Goal: Task Accomplishment & Management: Manage account settings

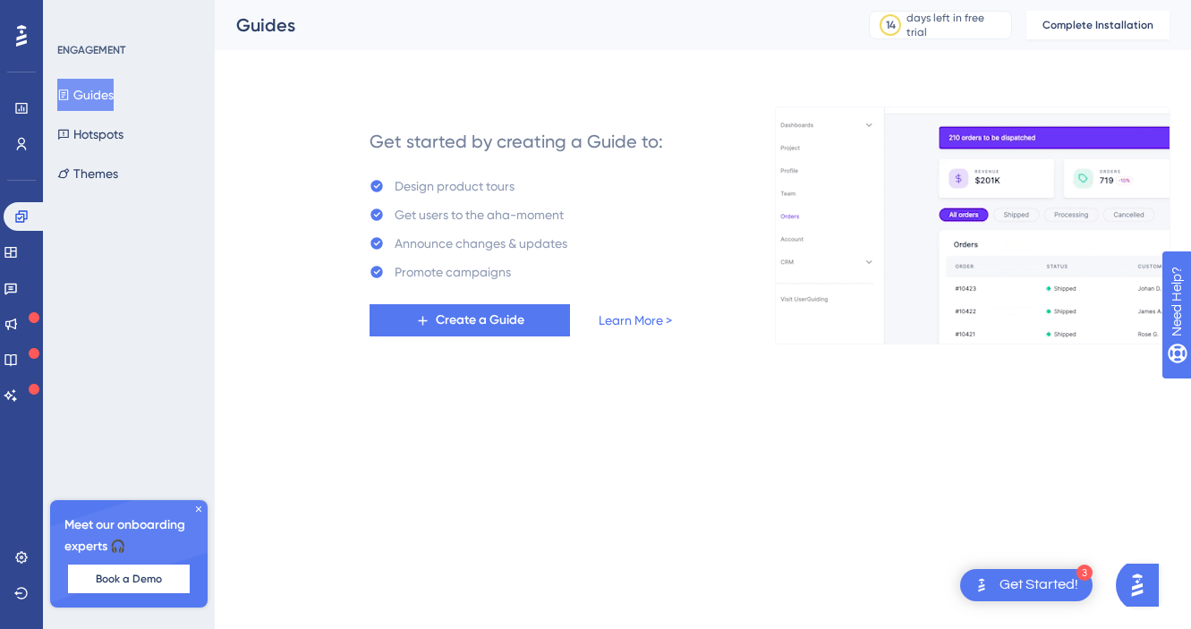
click at [1039, 579] on div "Get Started!" at bounding box center [1038, 585] width 79 height 20
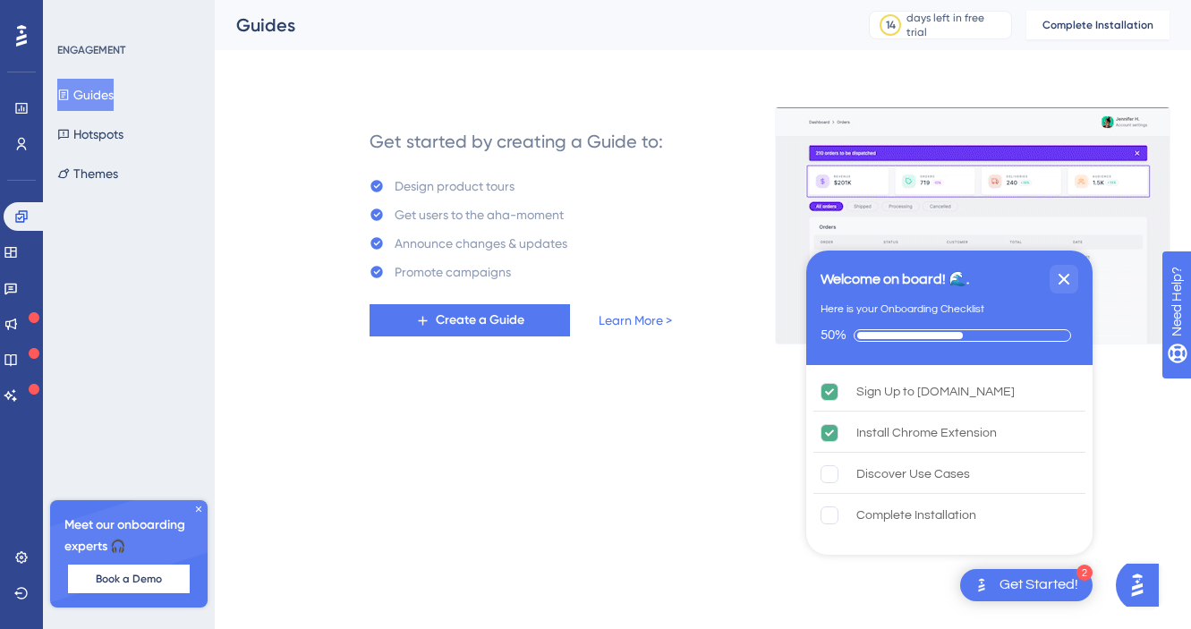
click at [703, 0] on html "2 Get Started! Welcome on board! 🌊. Here is your Onboarding Checklist 50% Sign …" at bounding box center [595, 0] width 1191 height 0
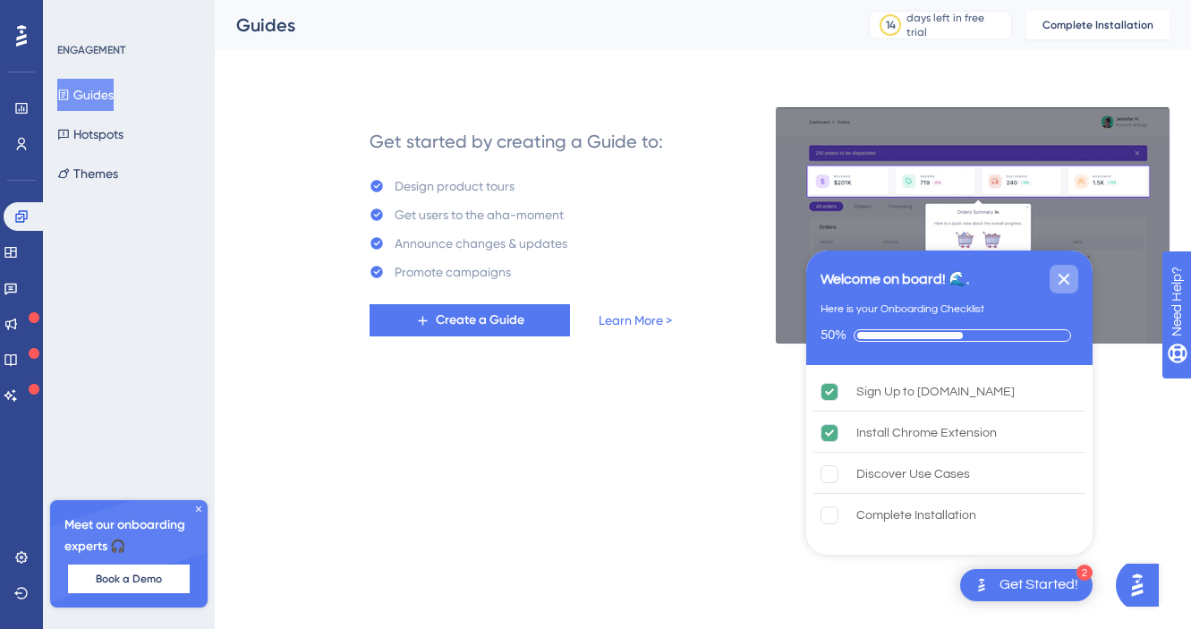
click at [1075, 276] on div "Close Checklist" at bounding box center [1063, 279] width 29 height 29
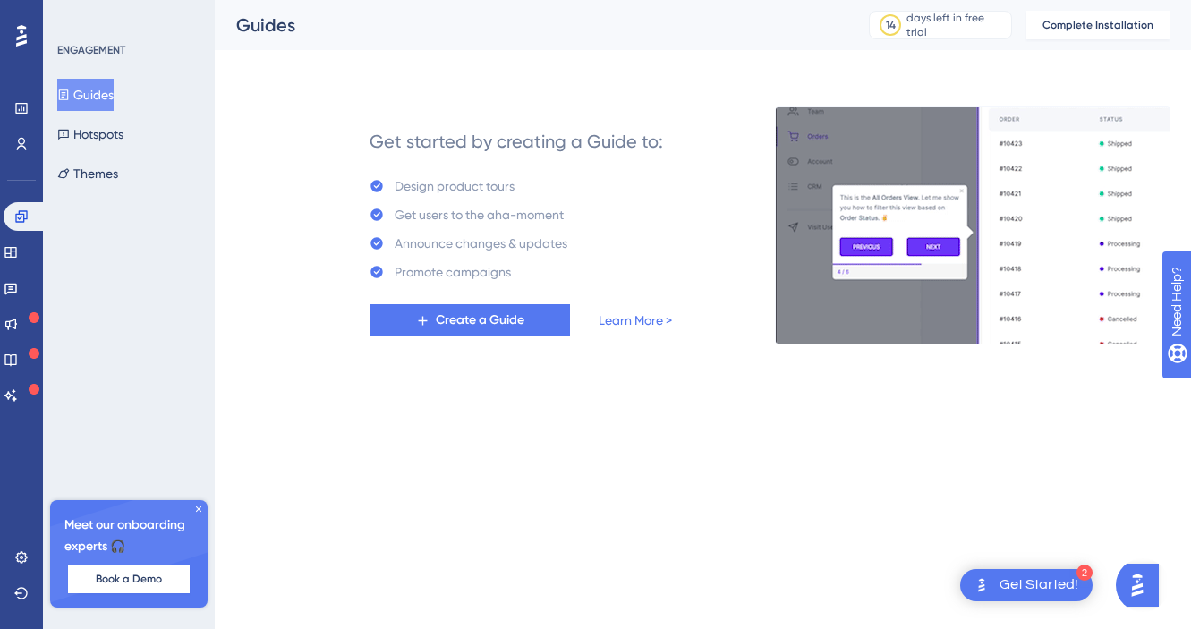
click at [1015, 582] on div "Get Started!" at bounding box center [1038, 585] width 79 height 20
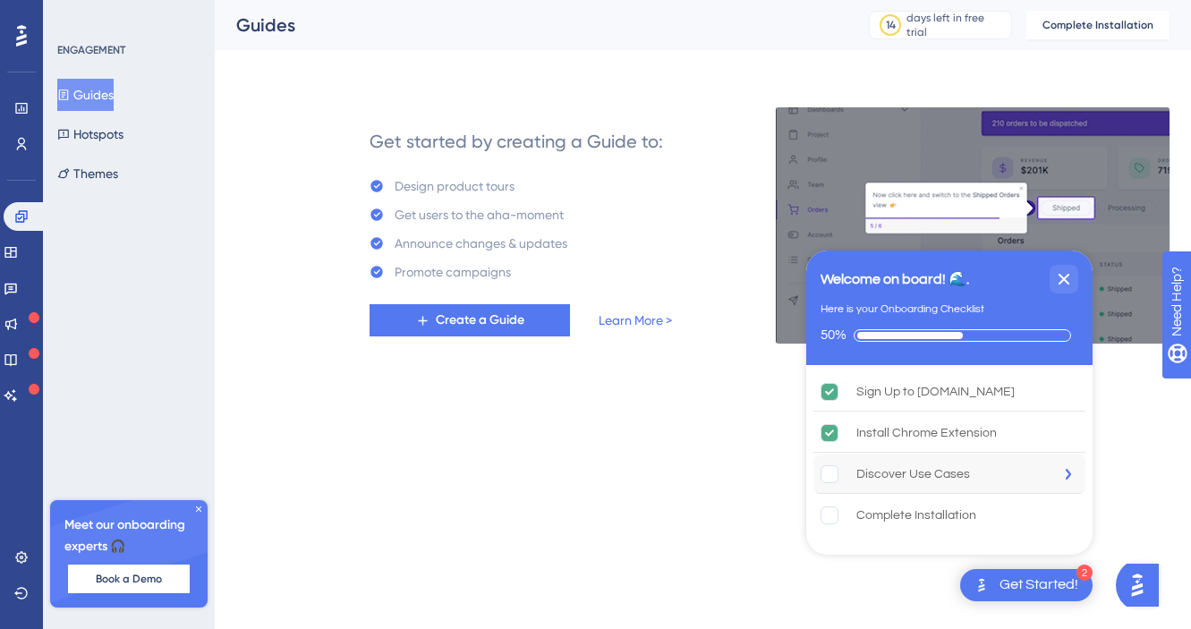
click at [945, 477] on div "Discover Use Cases" at bounding box center [913, 473] width 114 height 21
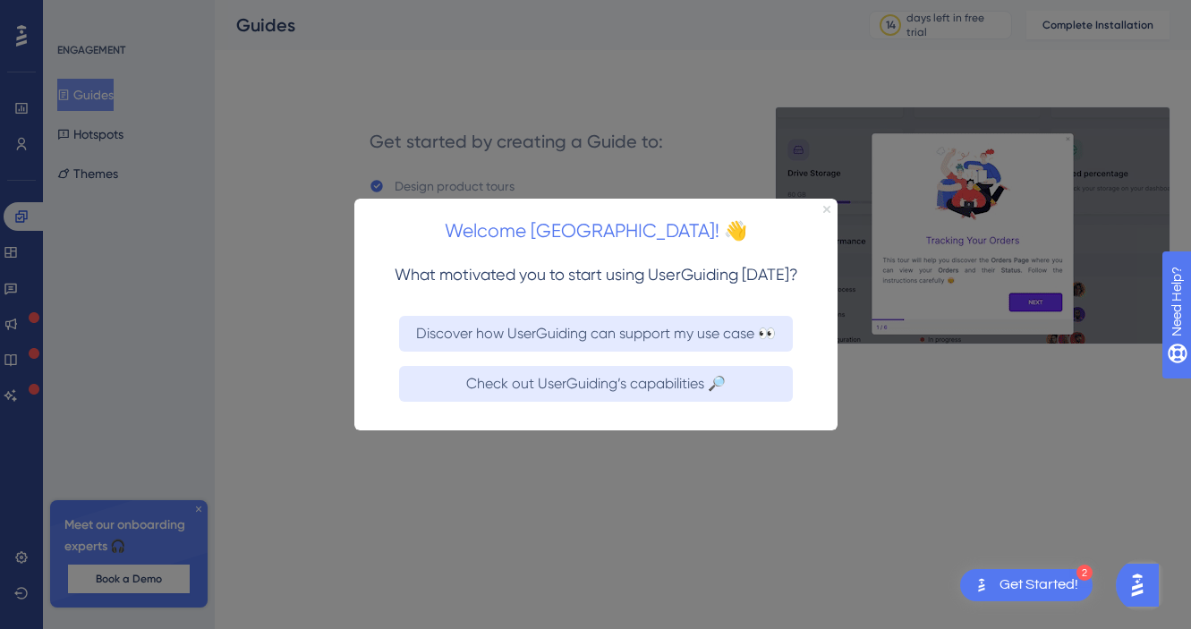
click at [825, 209] on icon "Close Preview" at bounding box center [825, 208] width 7 height 7
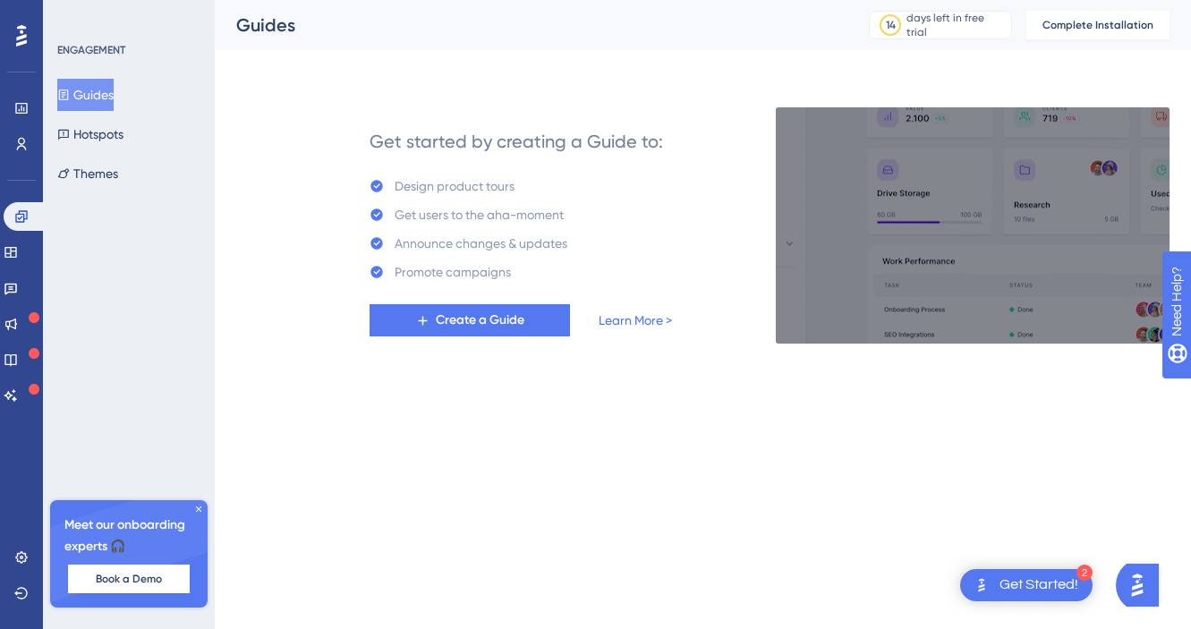
click at [1018, 588] on div "Get Started!" at bounding box center [1038, 585] width 79 height 20
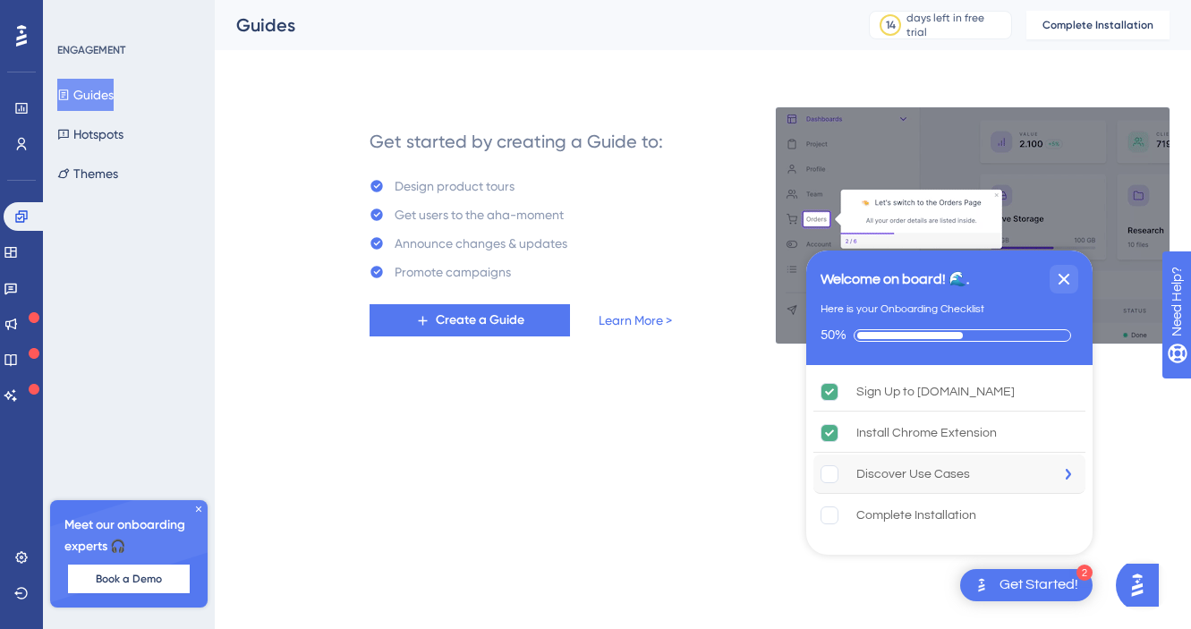
click at [964, 476] on div "Discover Use Cases" at bounding box center [913, 473] width 114 height 21
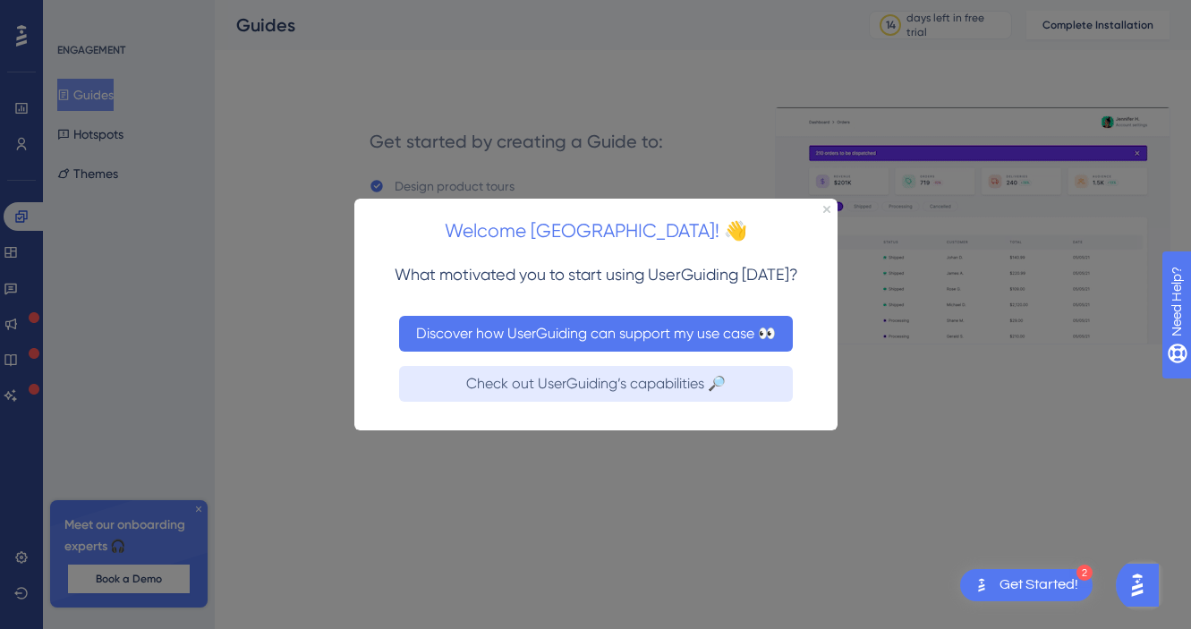
click at [623, 322] on button "Discover how UserGuiding can support my use case 👀" at bounding box center [595, 333] width 394 height 36
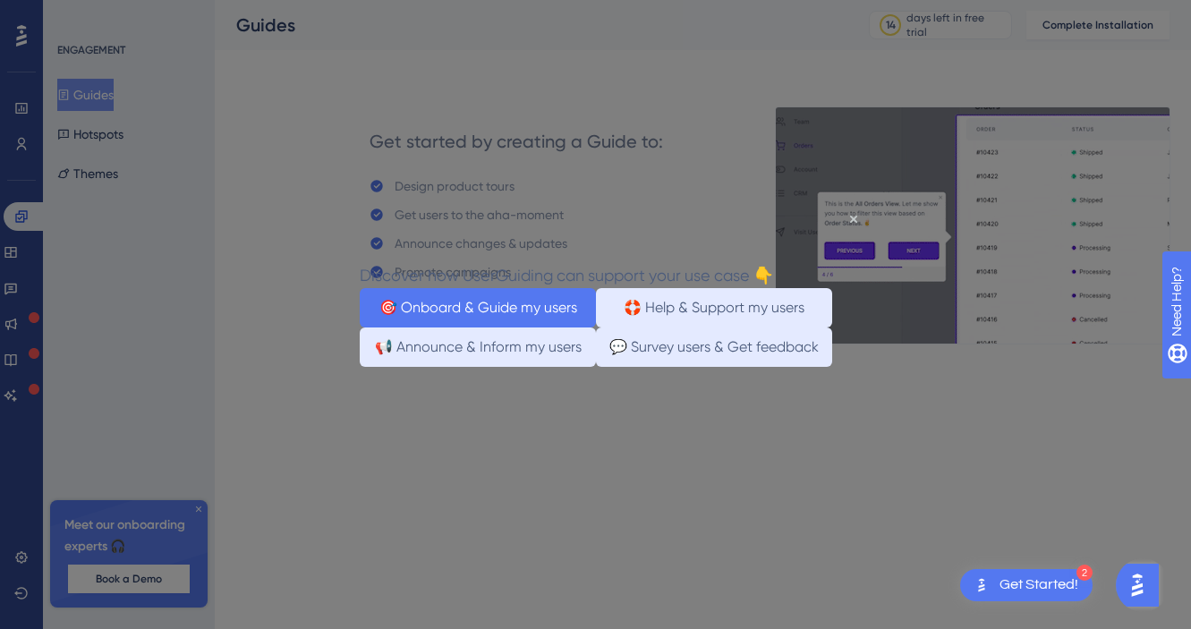
click at [551, 316] on button "🎯 Onboard & Guide my users" at bounding box center [477, 306] width 236 height 39
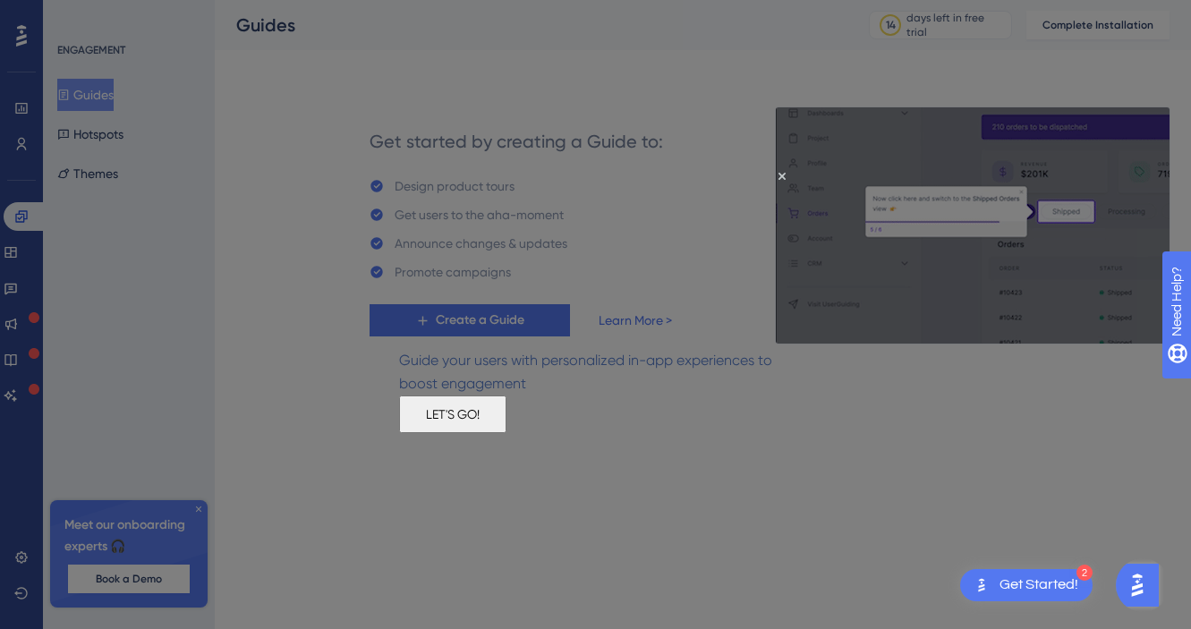
click at [505, 432] on button "LET'S GO!" at bounding box center [451, 413] width 107 height 38
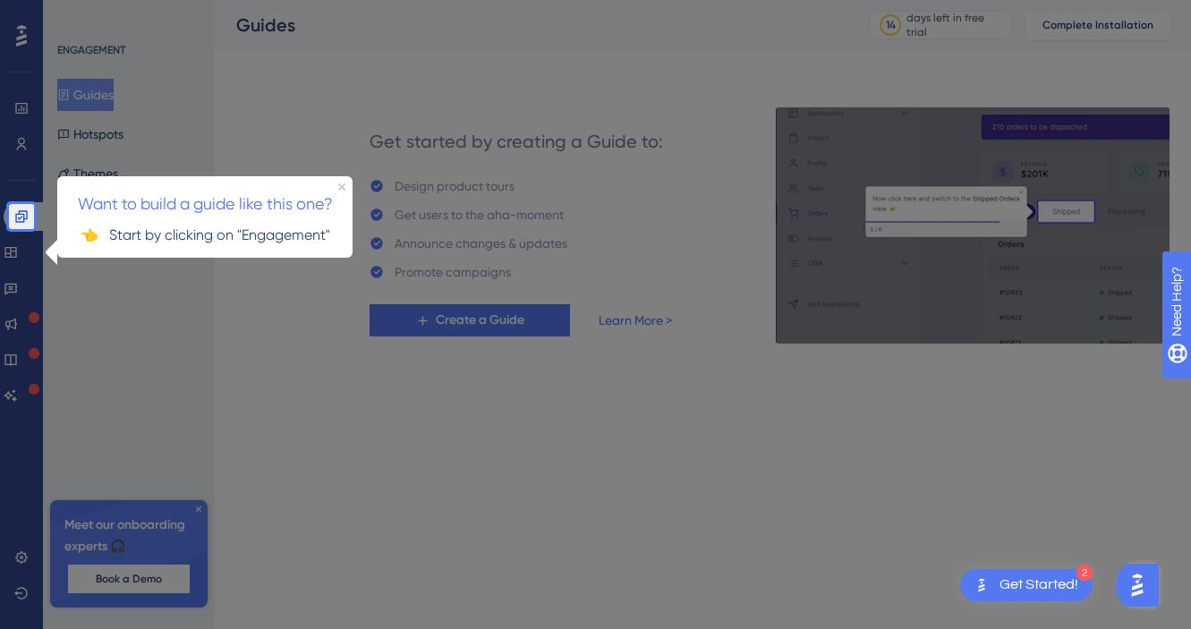
click at [213, 240] on p "👈 Start by clicking on "Engagement"" at bounding box center [205, 234] width 267 height 23
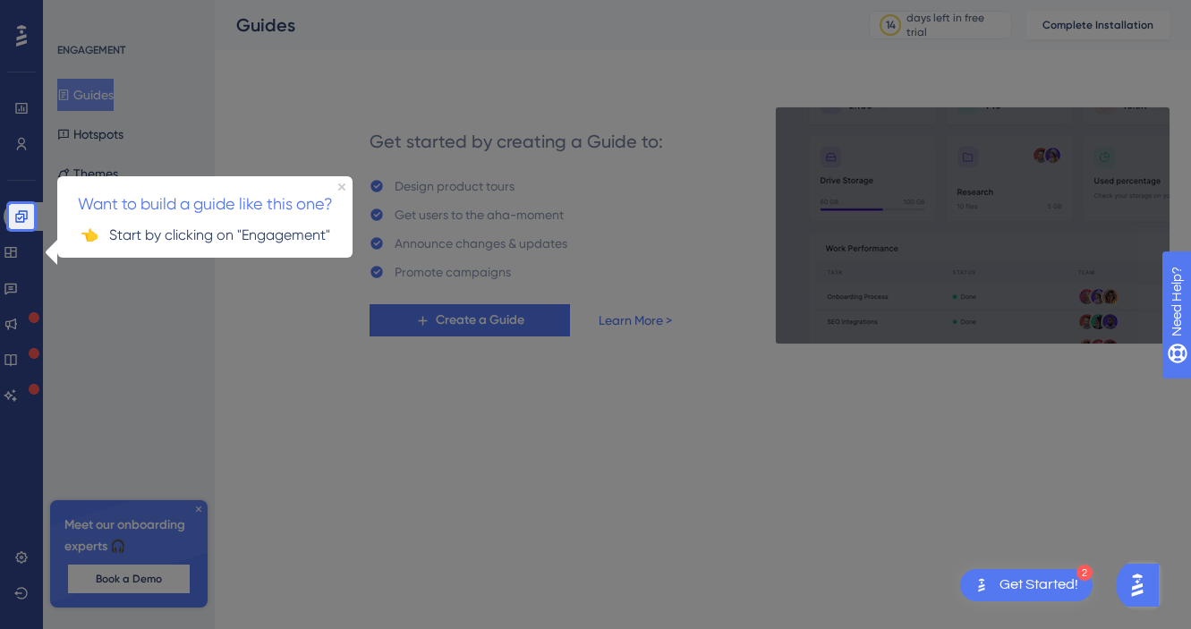
click at [301, 236] on p "👈 Start by clicking on "Engagement"" at bounding box center [205, 234] width 267 height 23
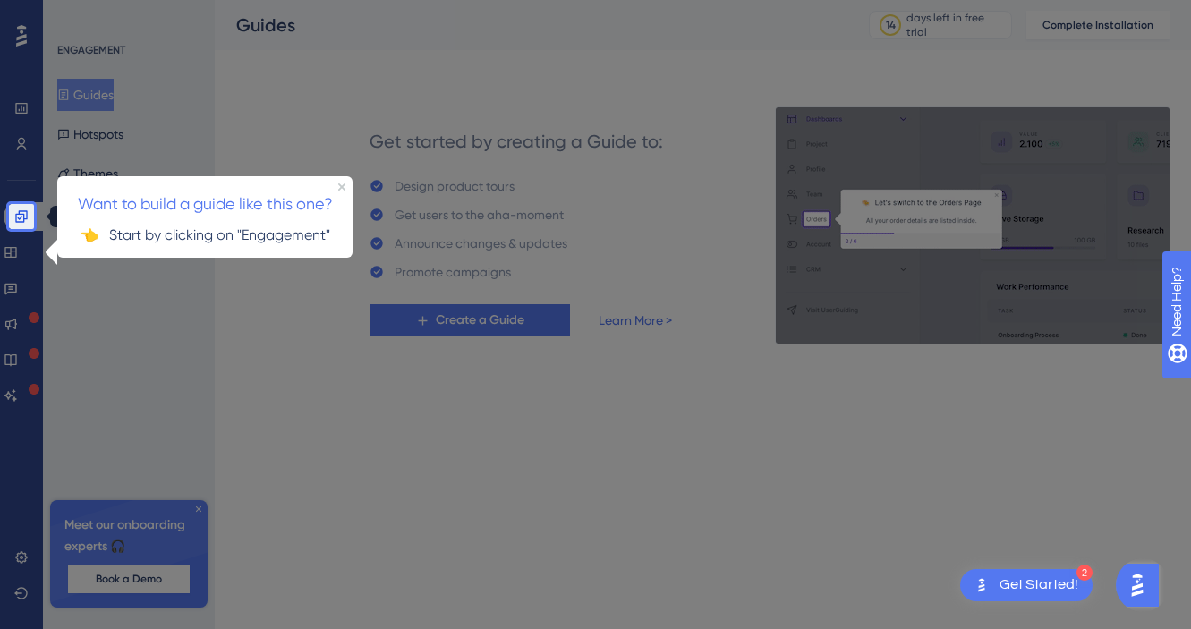
click at [13, 214] on link at bounding box center [25, 216] width 43 height 29
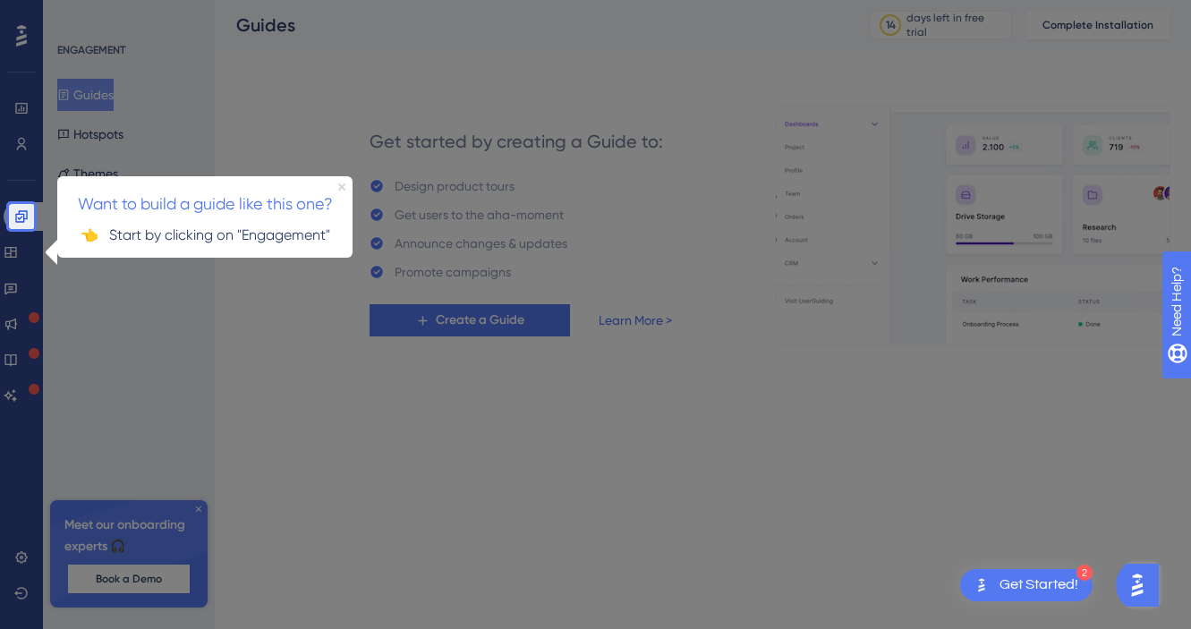
click at [343, 182] on icon "Close Preview" at bounding box center [341, 185] width 7 height 7
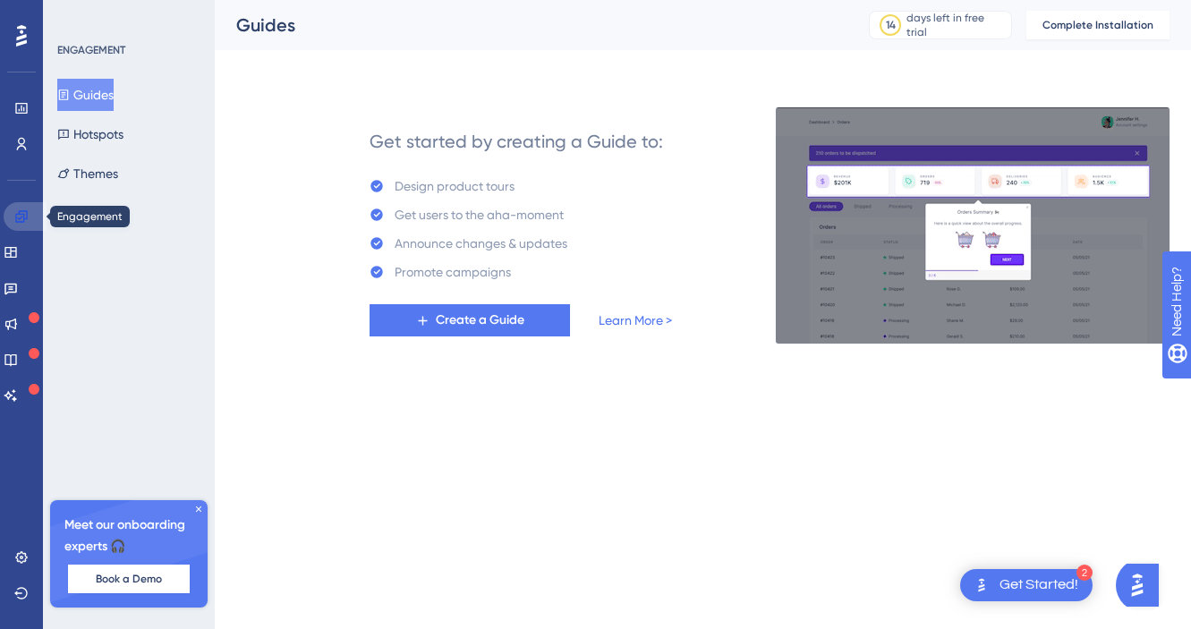
click at [26, 210] on icon at bounding box center [21, 216] width 12 height 12
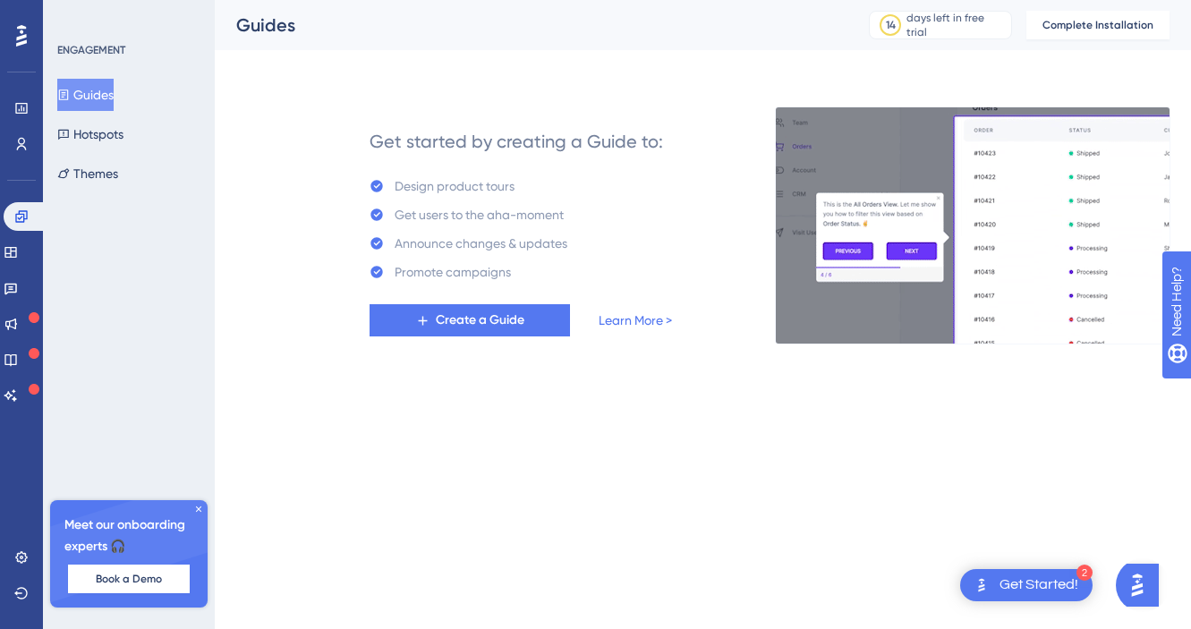
click at [1048, 583] on div "Get Started!" at bounding box center [1038, 585] width 79 height 20
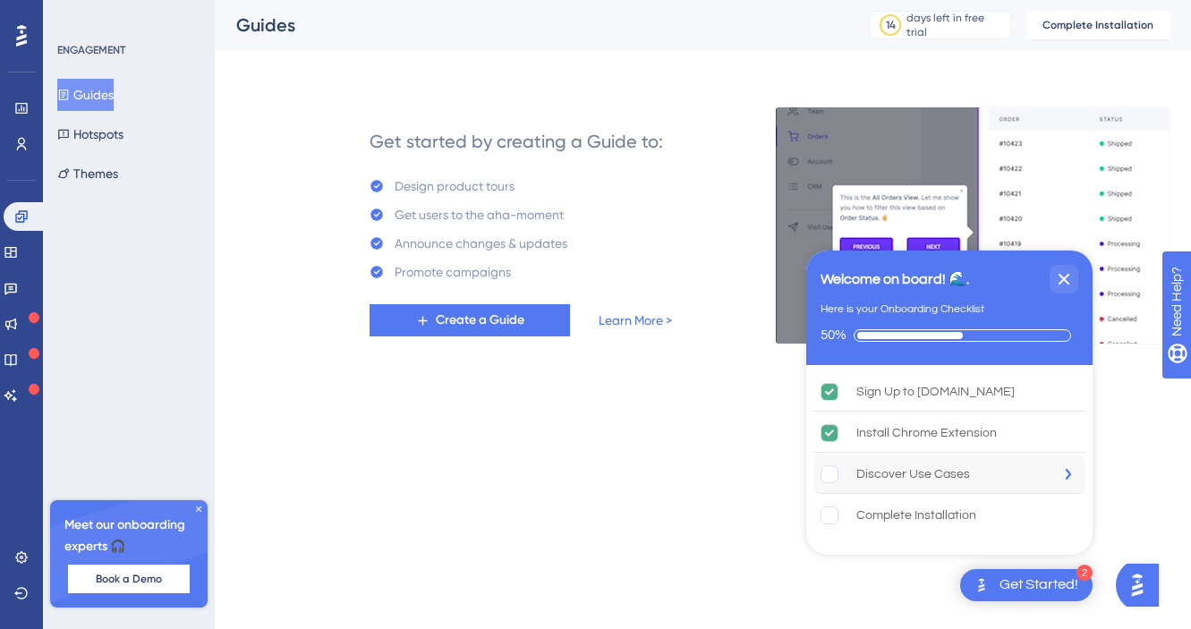
click at [831, 473] on rect "Discover Use Cases  is incomplete." at bounding box center [829, 473] width 17 height 17
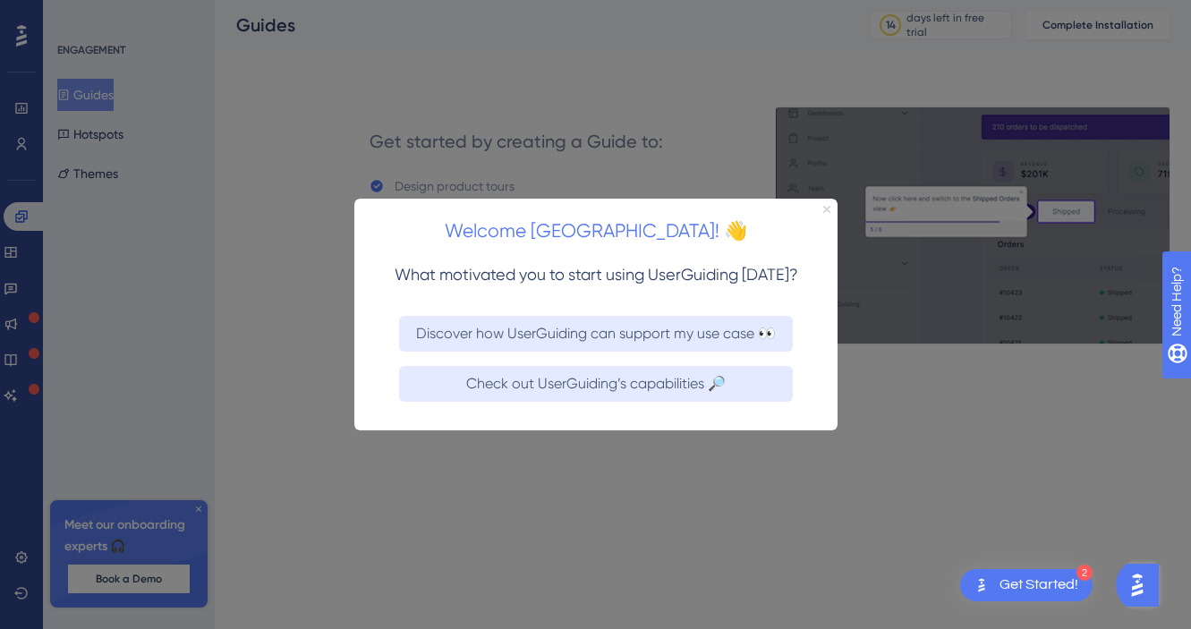
click at [827, 205] on icon "Close Preview" at bounding box center [825, 208] width 7 height 7
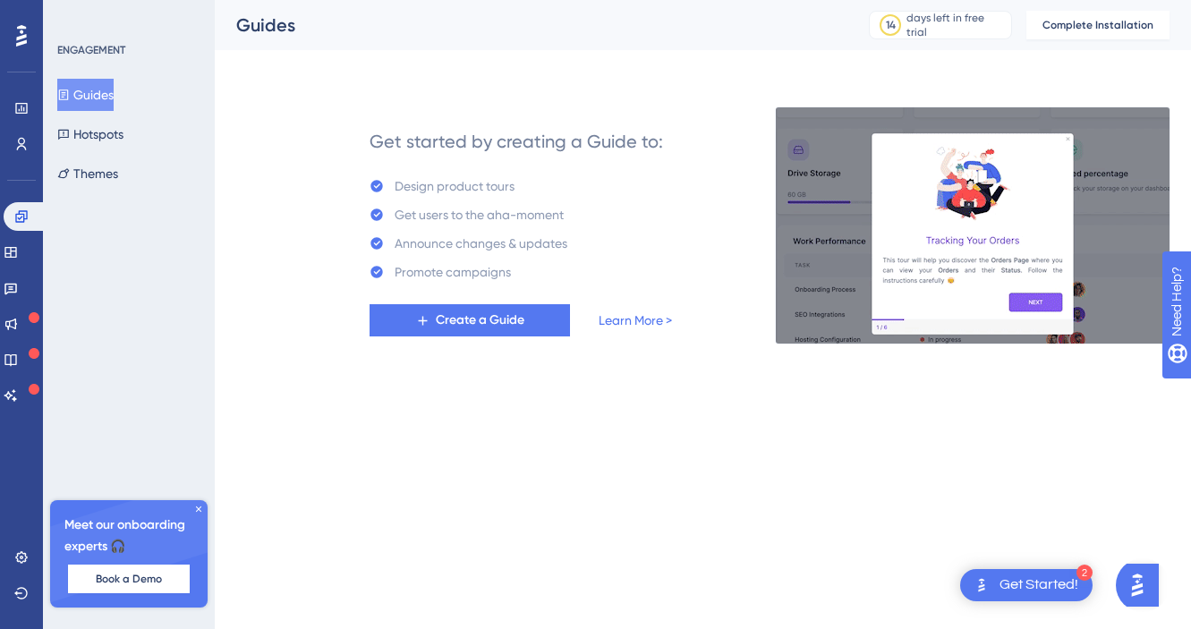
click at [1027, 592] on div "Get Started!" at bounding box center [1038, 585] width 79 height 20
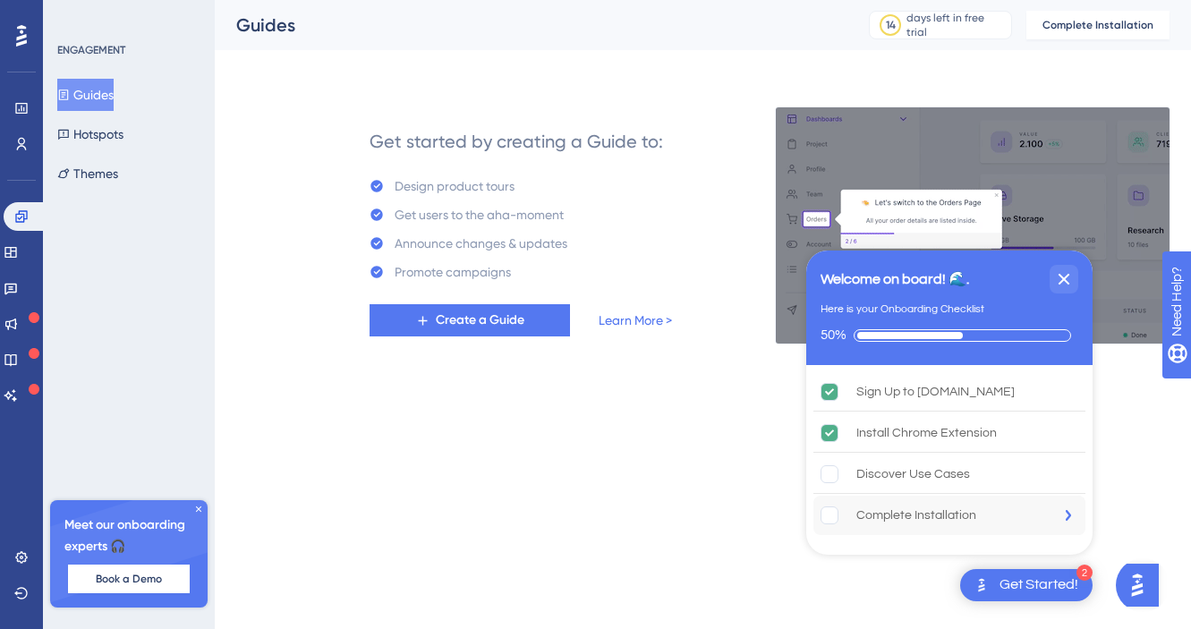
click at [901, 517] on div "Complete Installation" at bounding box center [916, 515] width 120 height 21
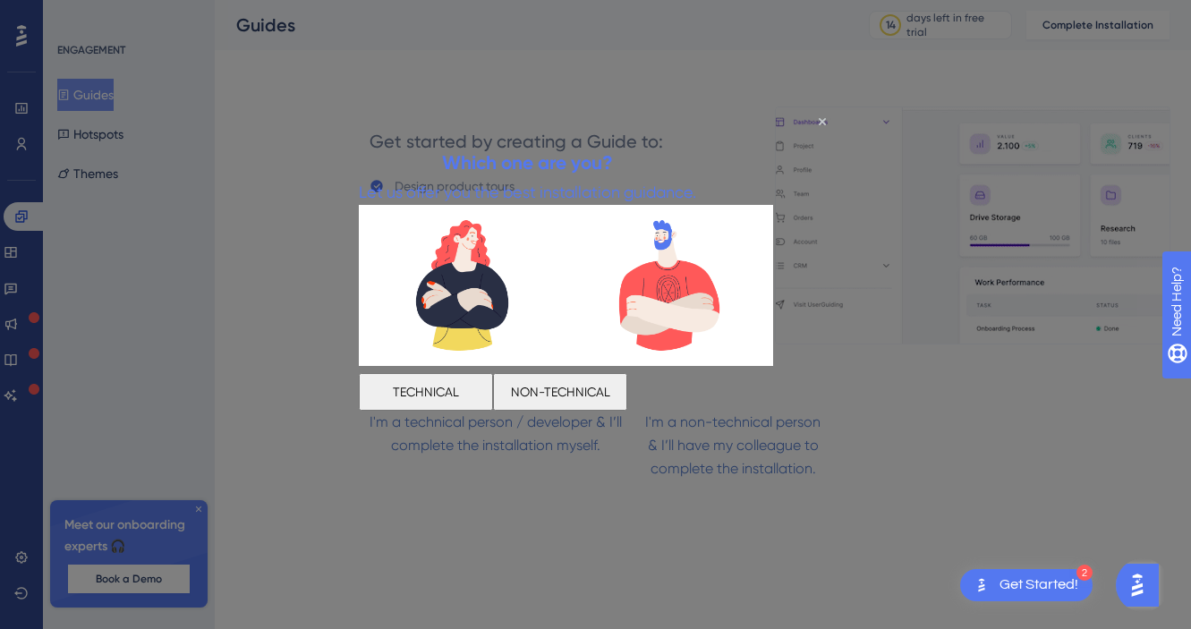
click at [597, 333] on div at bounding box center [667, 289] width 207 height 168
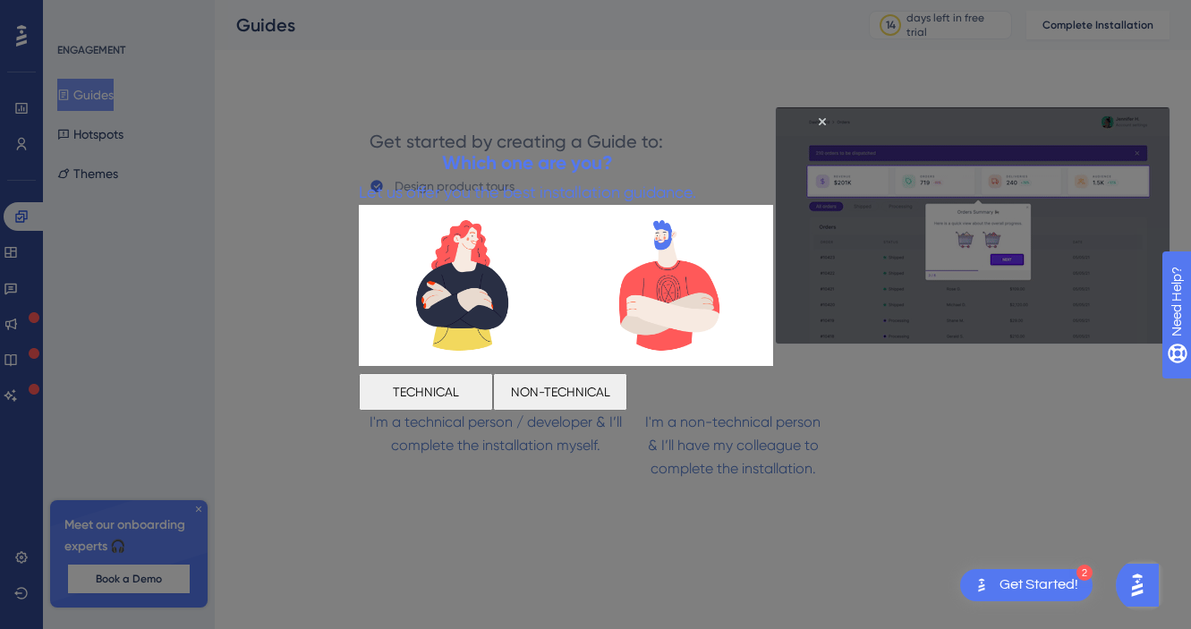
click at [626, 385] on button "NON-TECHNICAL" at bounding box center [559, 392] width 134 height 38
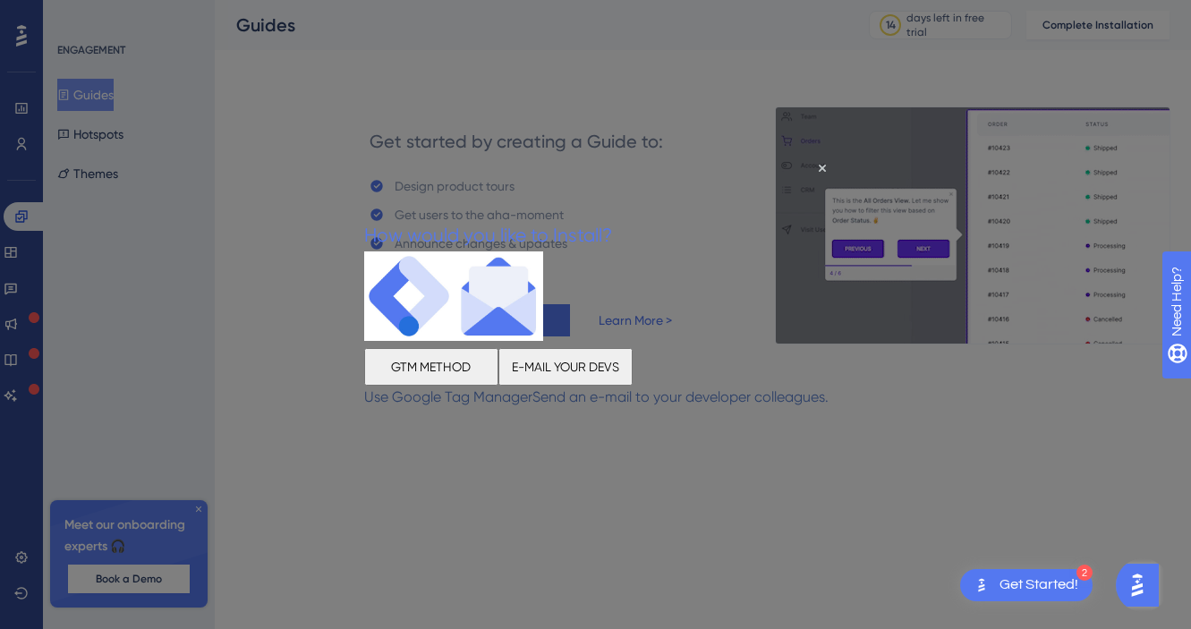
click at [497, 374] on div "GTM METHOD" at bounding box center [430, 366] width 134 height 38
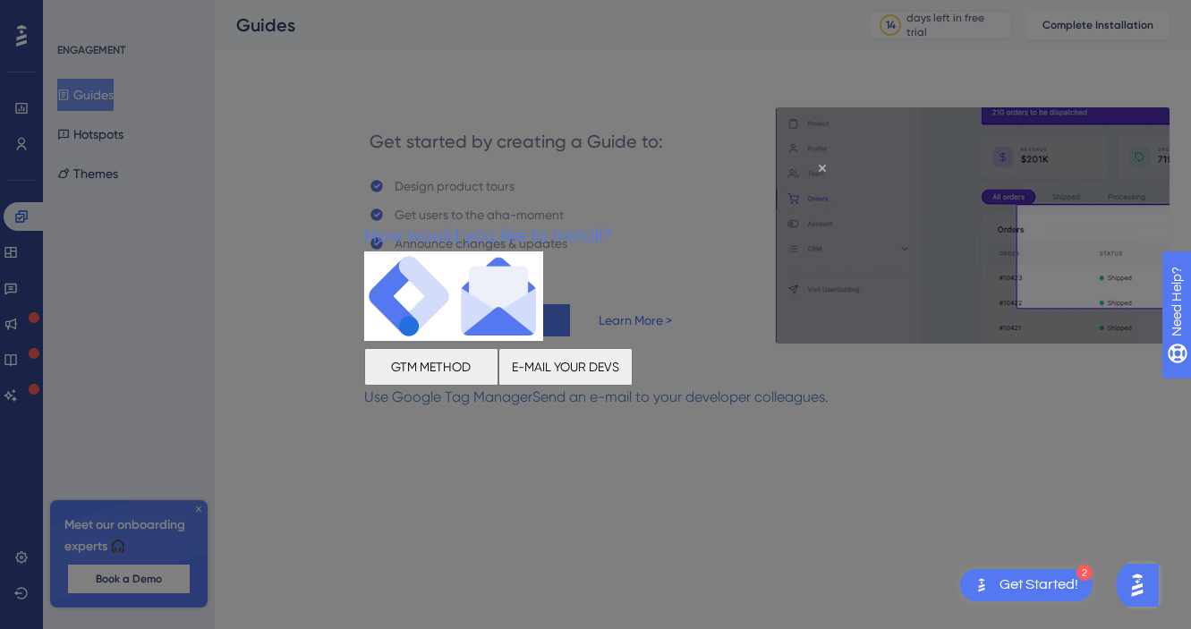
click at [821, 166] on icon "Close Preview" at bounding box center [821, 167] width 7 height 7
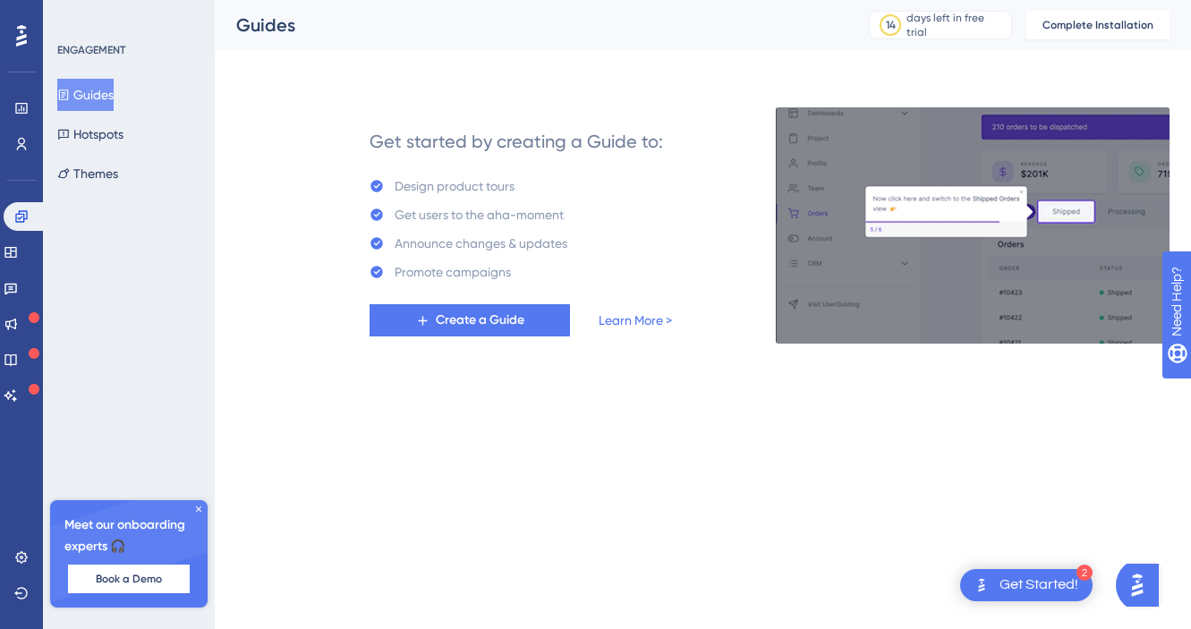
click at [1022, 584] on div "Get Started!" at bounding box center [1038, 585] width 79 height 20
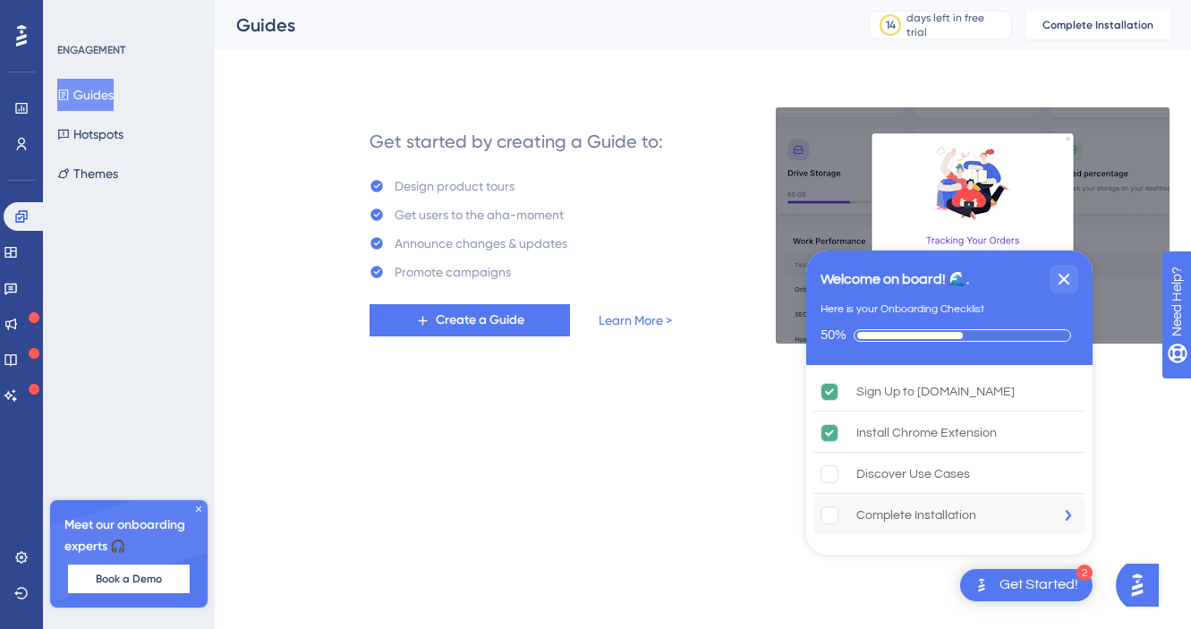
click at [920, 520] on div "Complete Installation" at bounding box center [916, 515] width 120 height 21
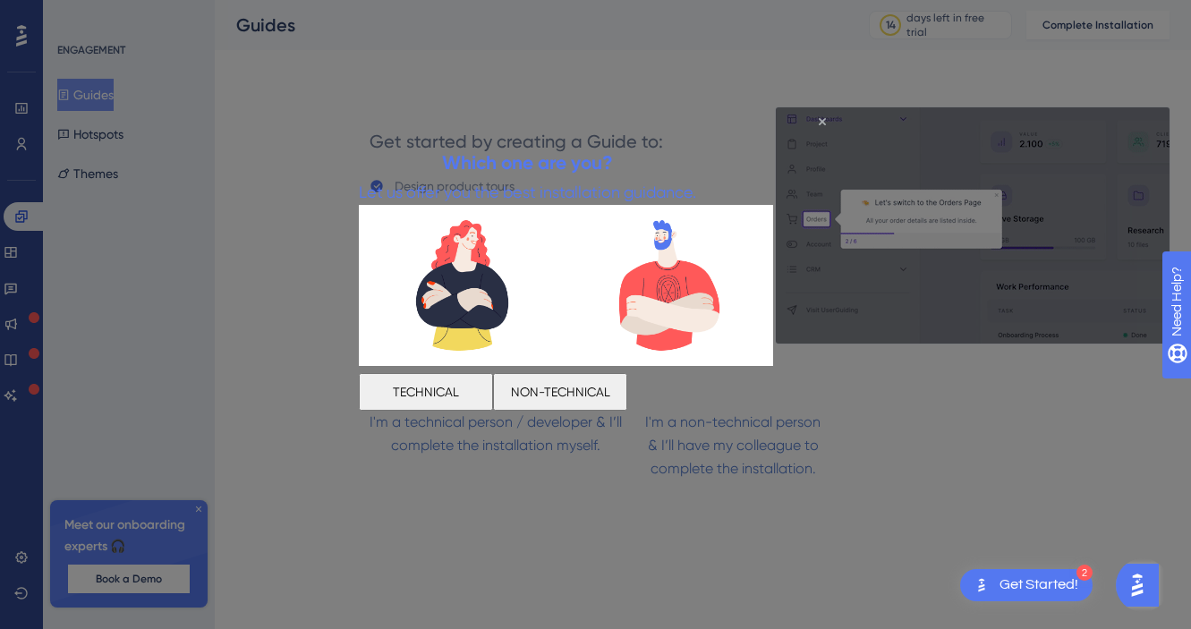
click at [823, 121] on icon "Close Preview" at bounding box center [821, 121] width 7 height 7
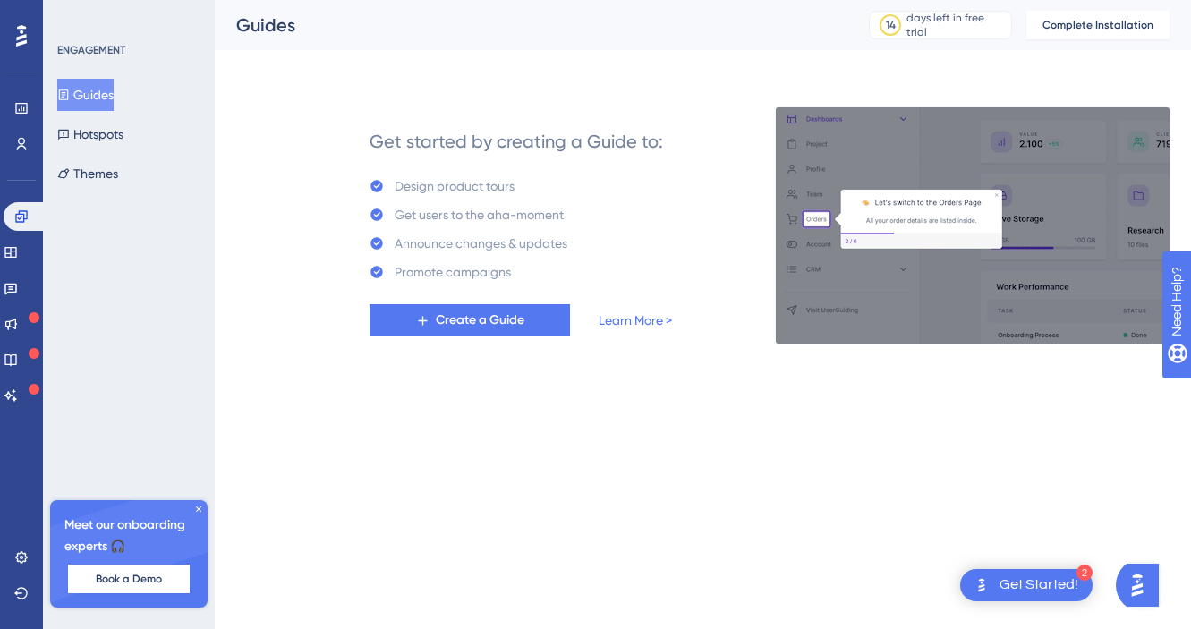
drag, startPoint x: 1013, startPoint y: 582, endPoint x: 1012, endPoint y: 572, distance: 10.9
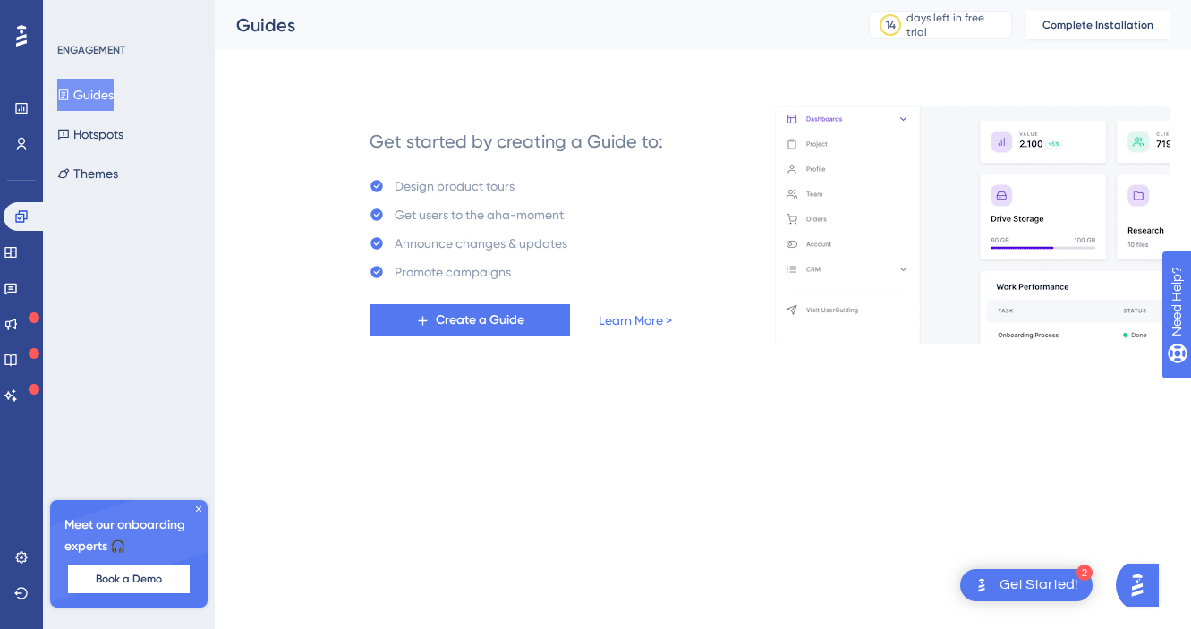
click at [1013, 582] on div "Get Started!" at bounding box center [1038, 585] width 79 height 20
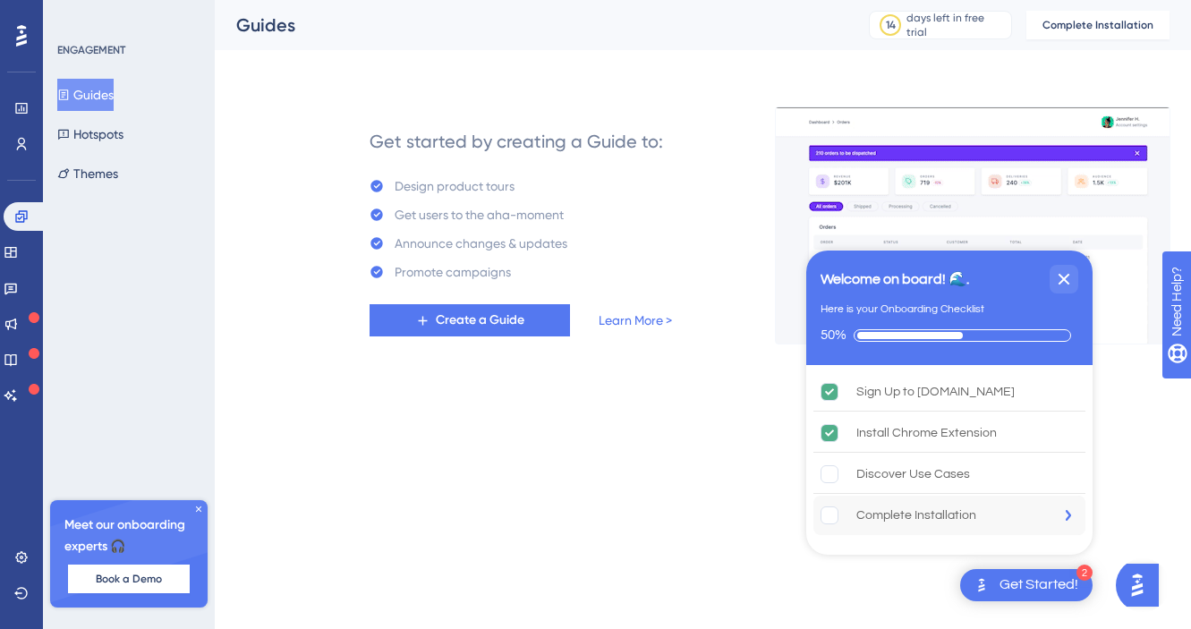
click at [943, 505] on div "Complete Installation" at bounding box center [916, 515] width 120 height 21
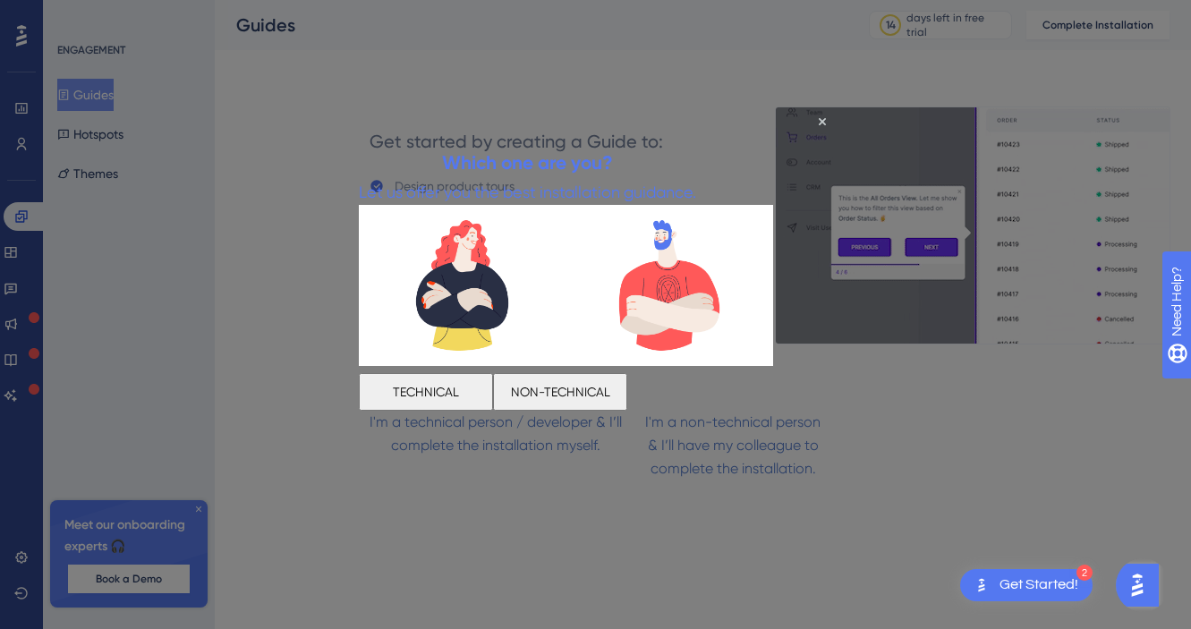
click at [626, 387] on button "NON-TECHNICAL" at bounding box center [559, 392] width 134 height 38
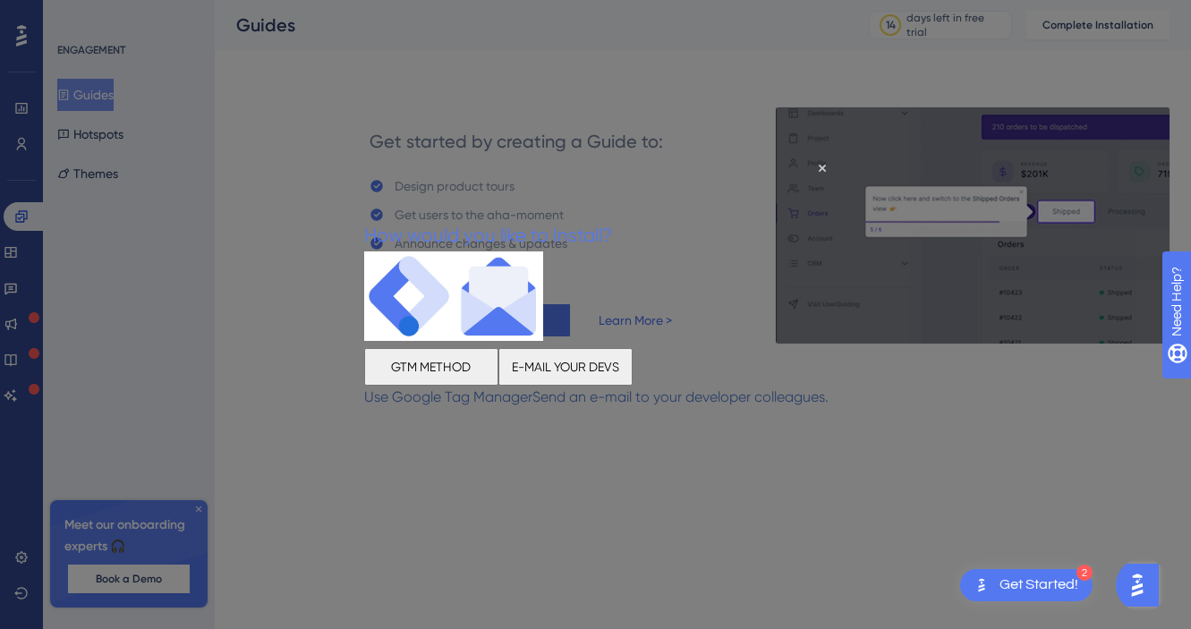
click at [632, 366] on button "E-MAIL YOUR DEVS" at bounding box center [564, 366] width 134 height 38
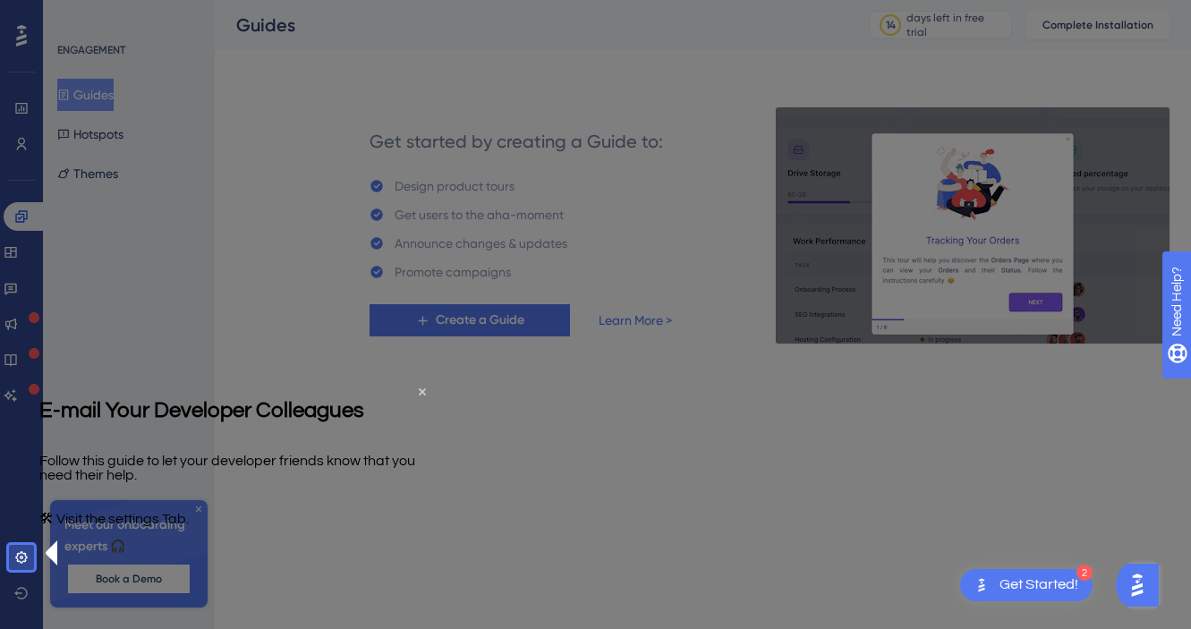
click at [189, 525] on p "🛠 Visit the settings Tab." at bounding box center [113, 517] width 149 height 15
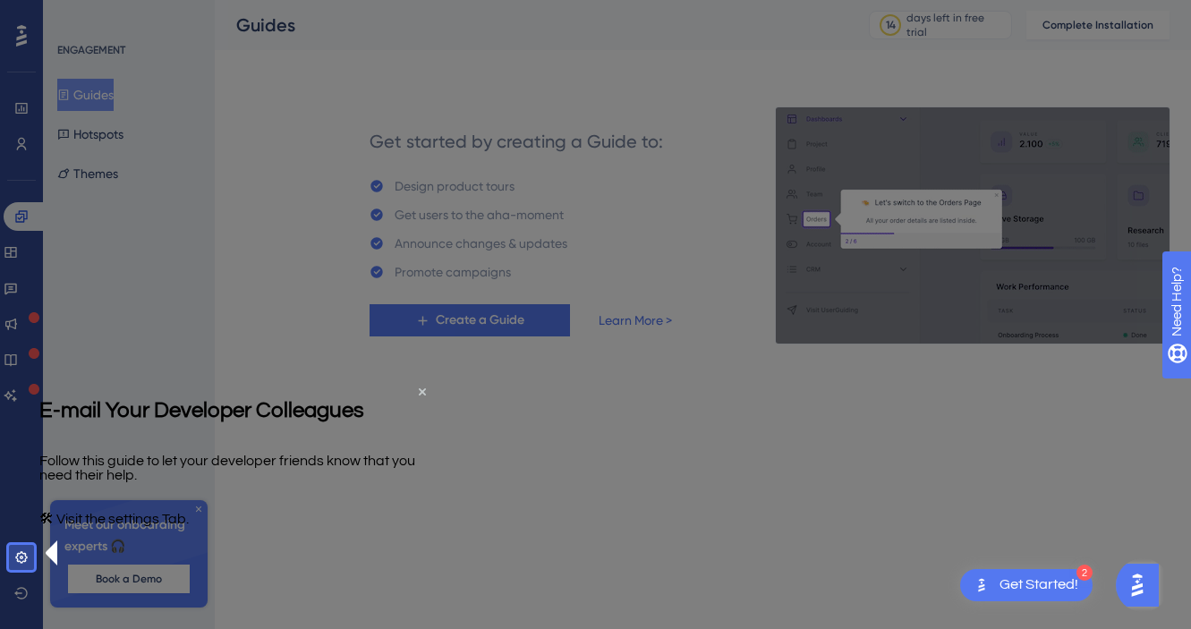
click at [189, 525] on p "🛠 Visit the settings Tab." at bounding box center [113, 517] width 149 height 15
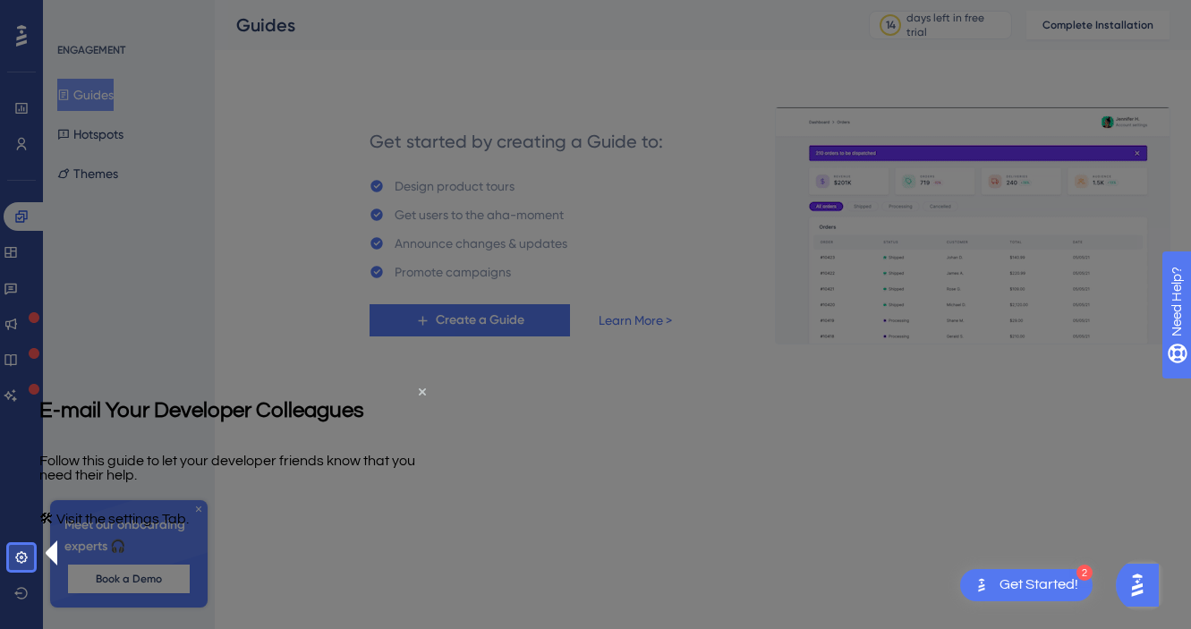
click at [185, 525] on p "🛠 Visit the settings Tab." at bounding box center [113, 517] width 149 height 15
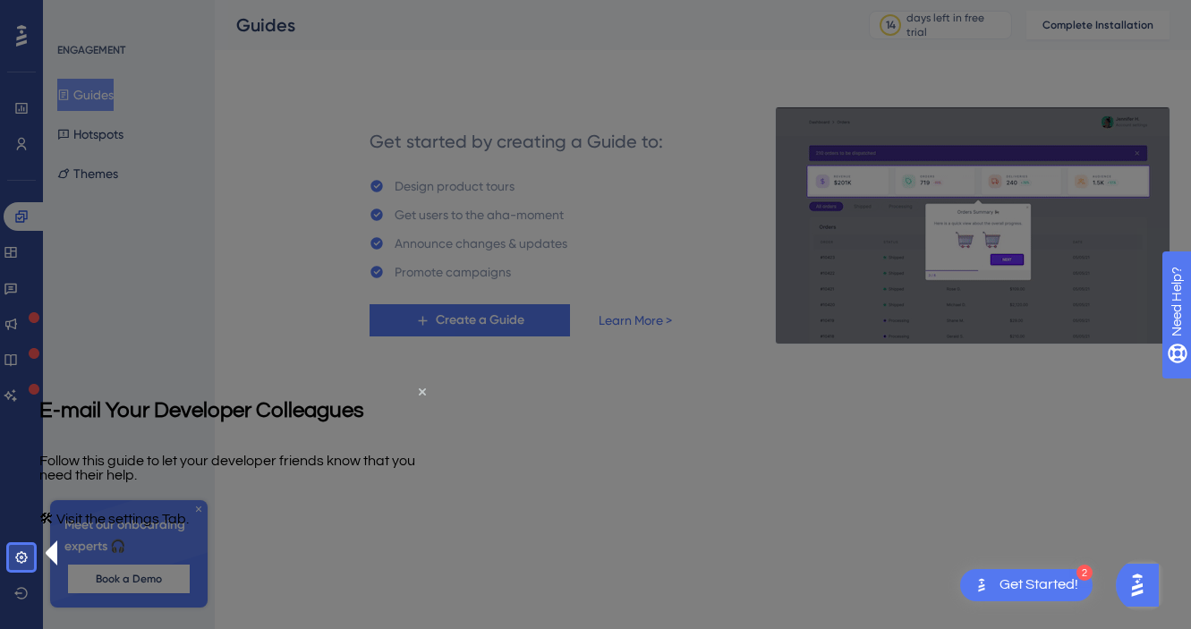
click at [333, 420] on h2 "E-mail Your Developer Colleagues" at bounding box center [201, 409] width 325 height 22
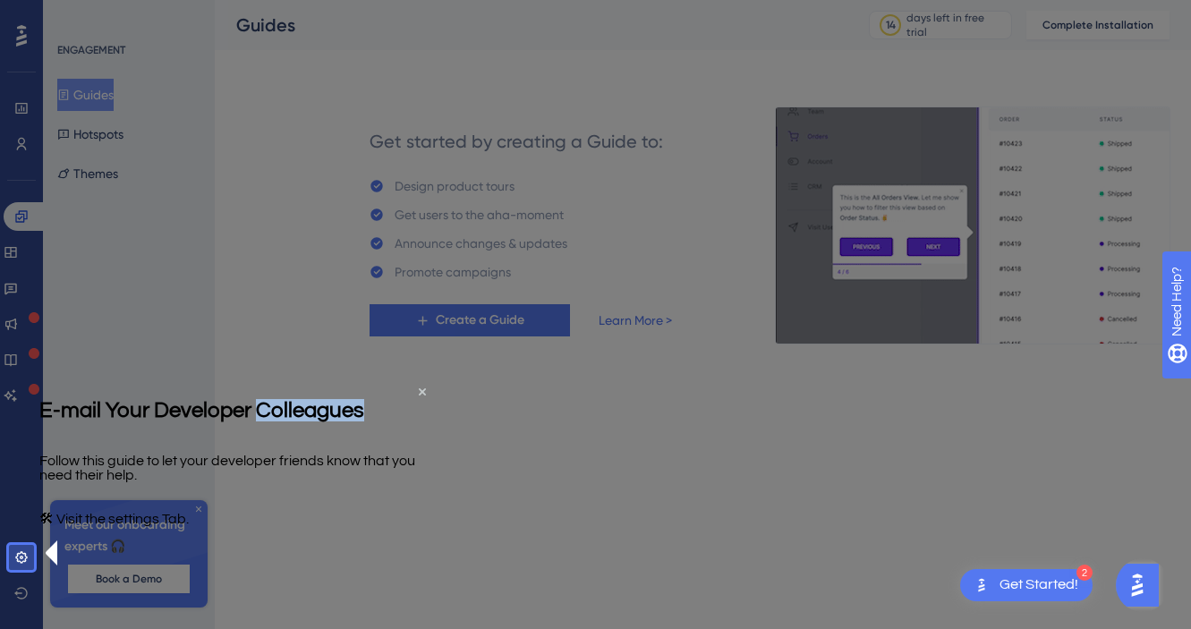
click at [333, 420] on h2 "E-mail Your Developer Colleagues" at bounding box center [201, 409] width 325 height 22
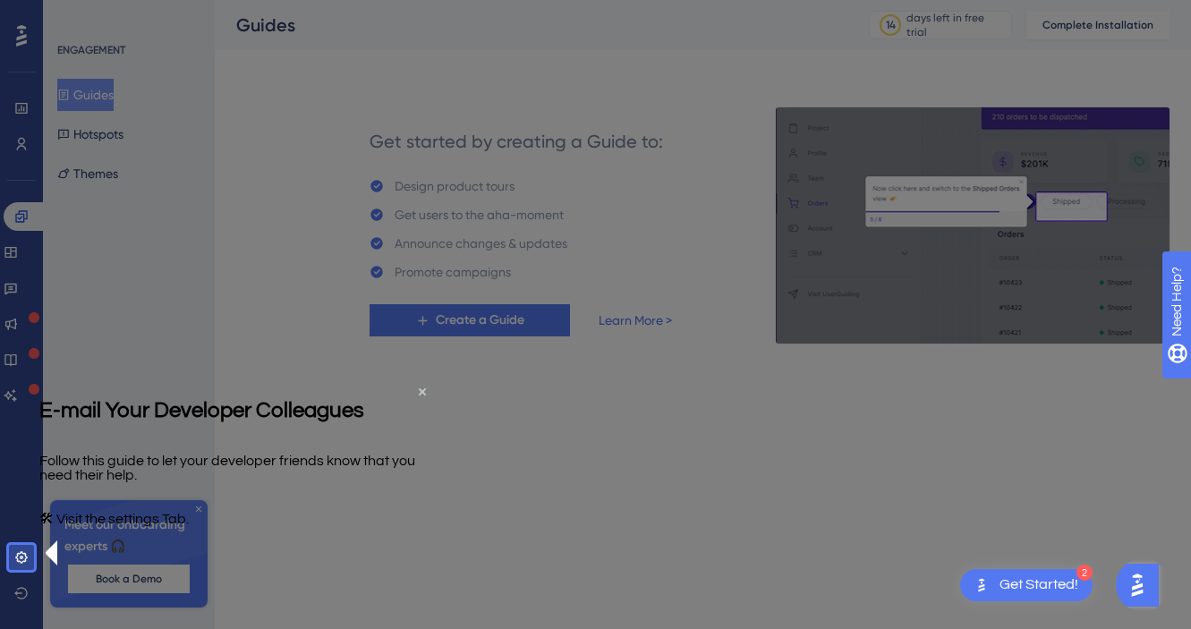
click at [157, 481] on p "Follow this guide to let your developer friends know that you need their help." at bounding box center [236, 467] width 394 height 29
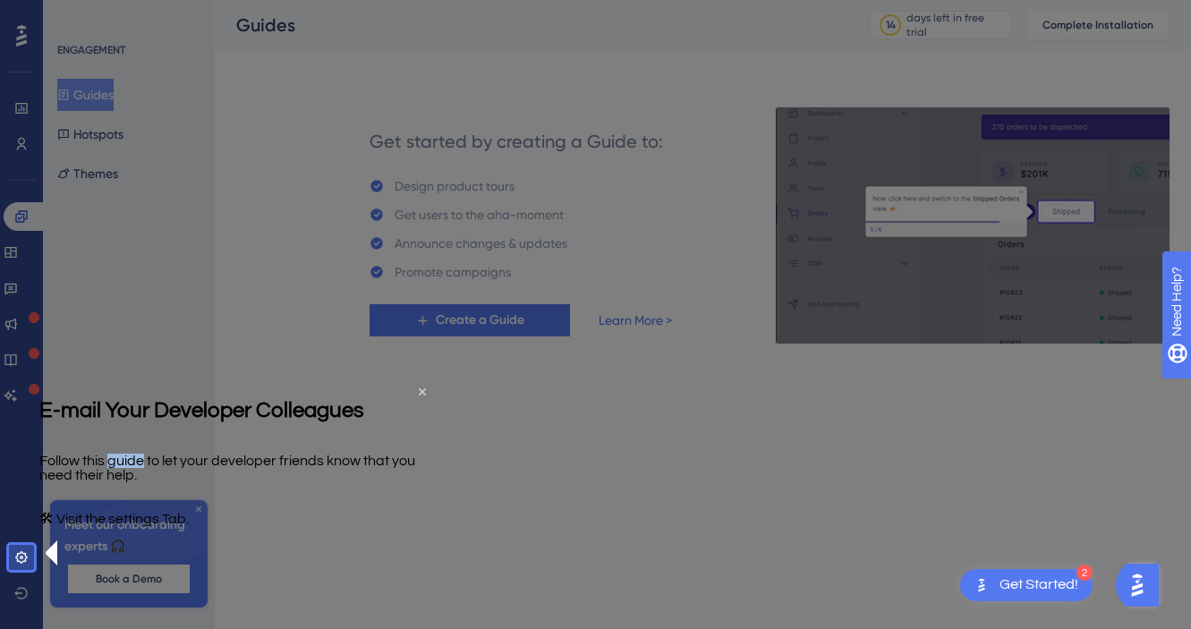
click at [157, 481] on p "Follow this guide to let your developer friends know that you need their help." at bounding box center [236, 467] width 394 height 29
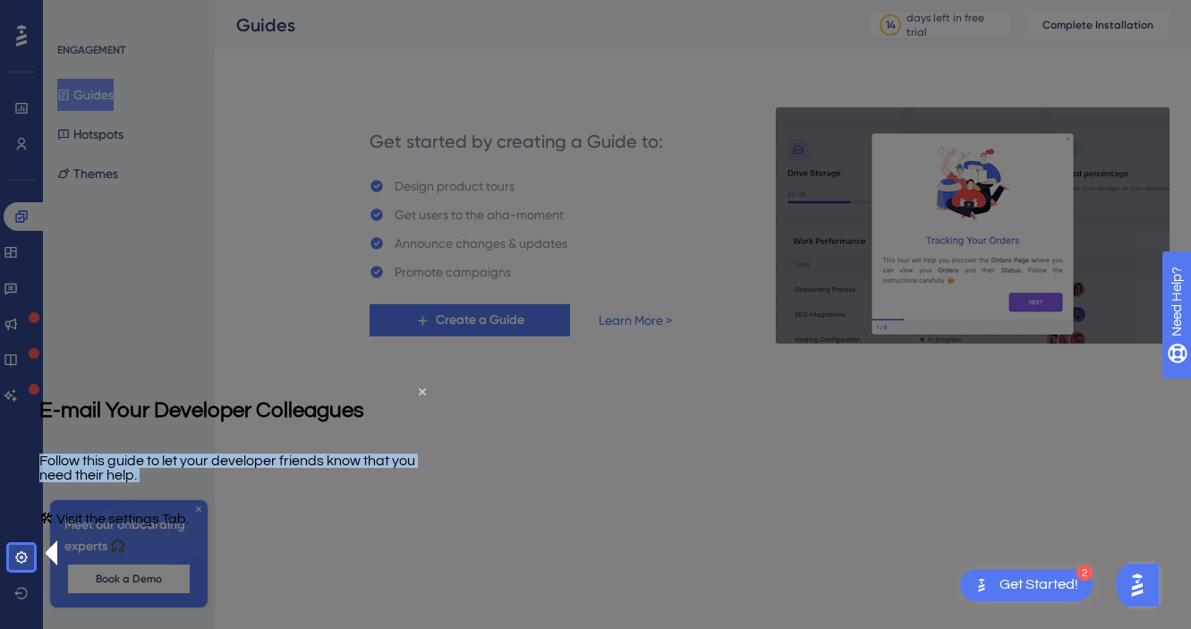
click at [157, 481] on p "Follow this guide to let your developer friends know that you need their help." at bounding box center [236, 467] width 394 height 29
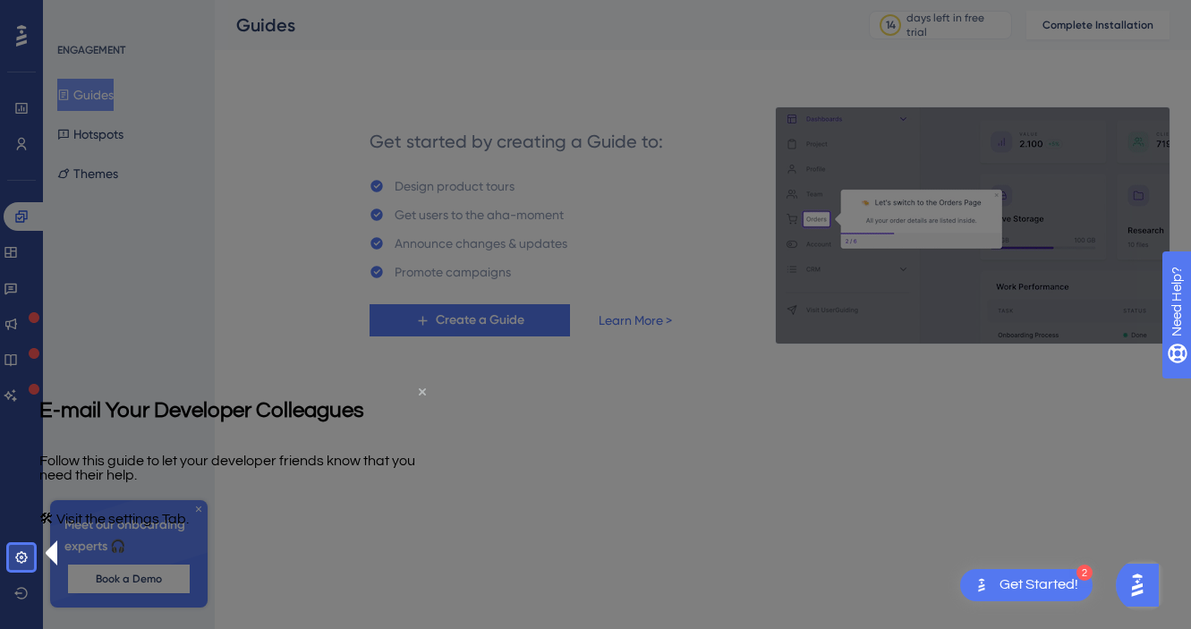
click at [419, 394] on icon "Close Preview" at bounding box center [422, 390] width 7 height 7
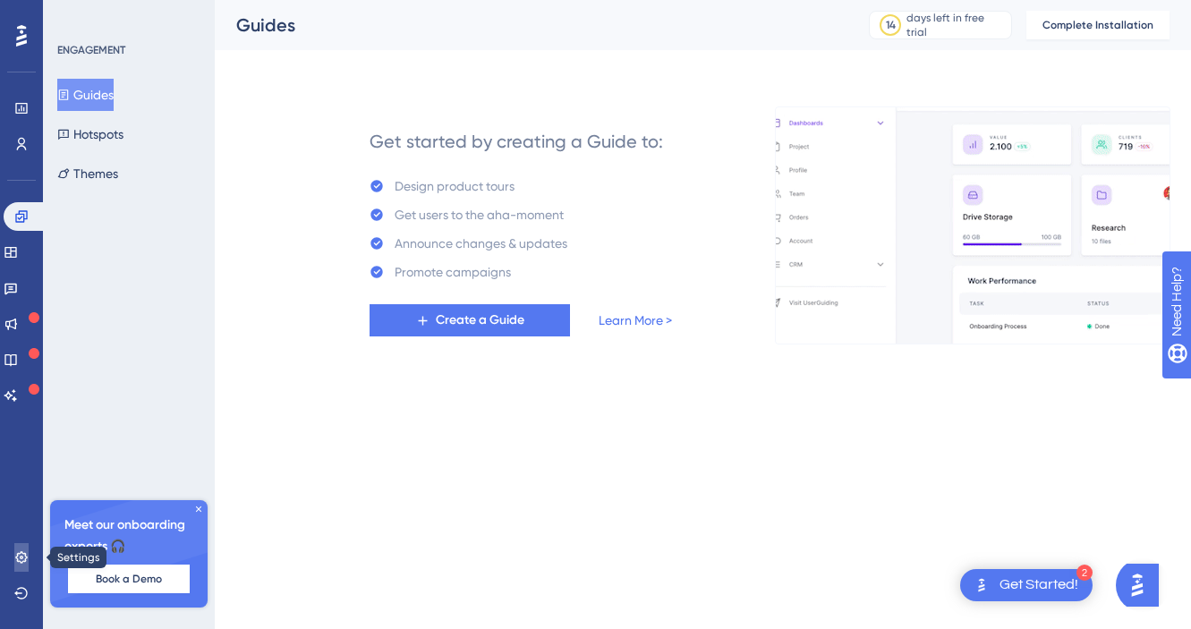
click at [20, 554] on icon at bounding box center [21, 557] width 14 height 14
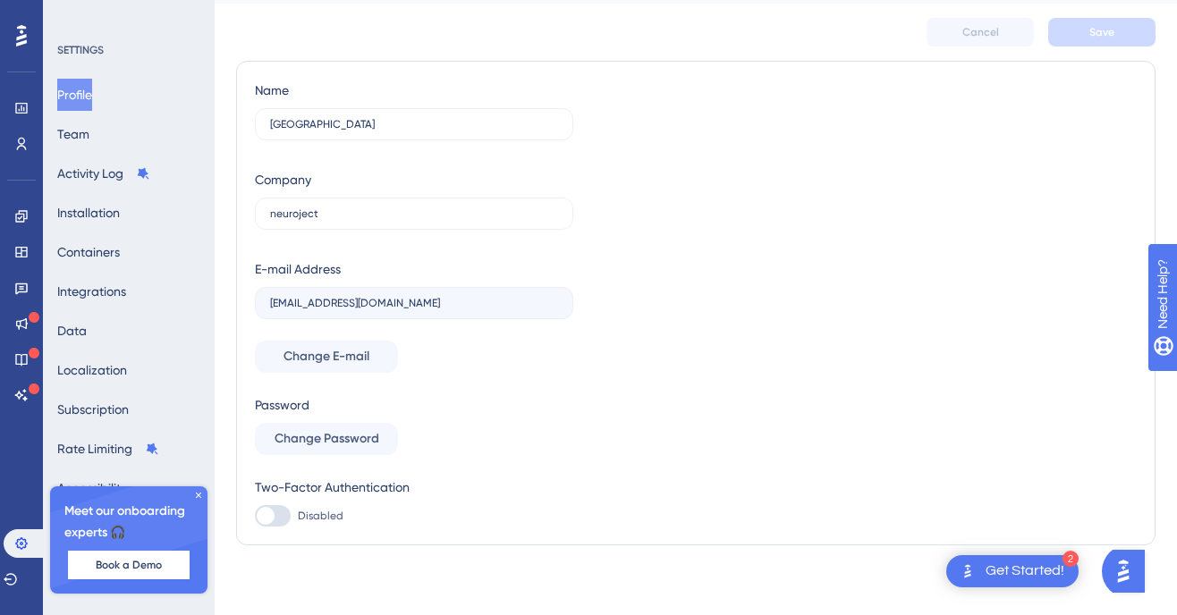
scroll to position [48, 0]
click at [199, 495] on icon at bounding box center [198, 495] width 5 height 5
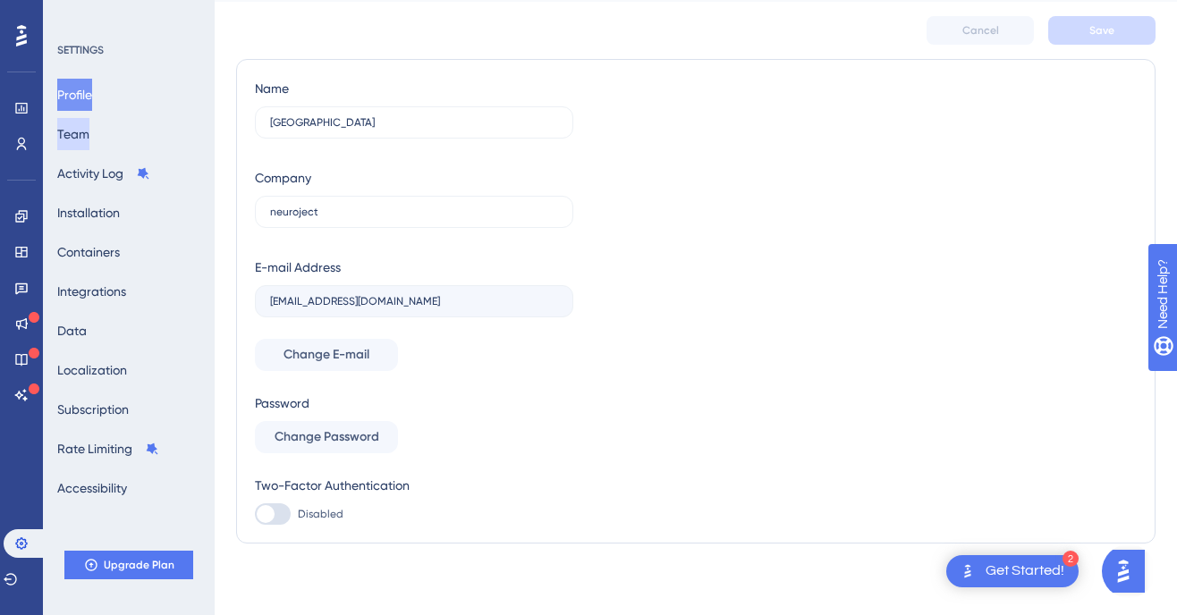
click at [89, 131] on button "Team" at bounding box center [73, 134] width 32 height 32
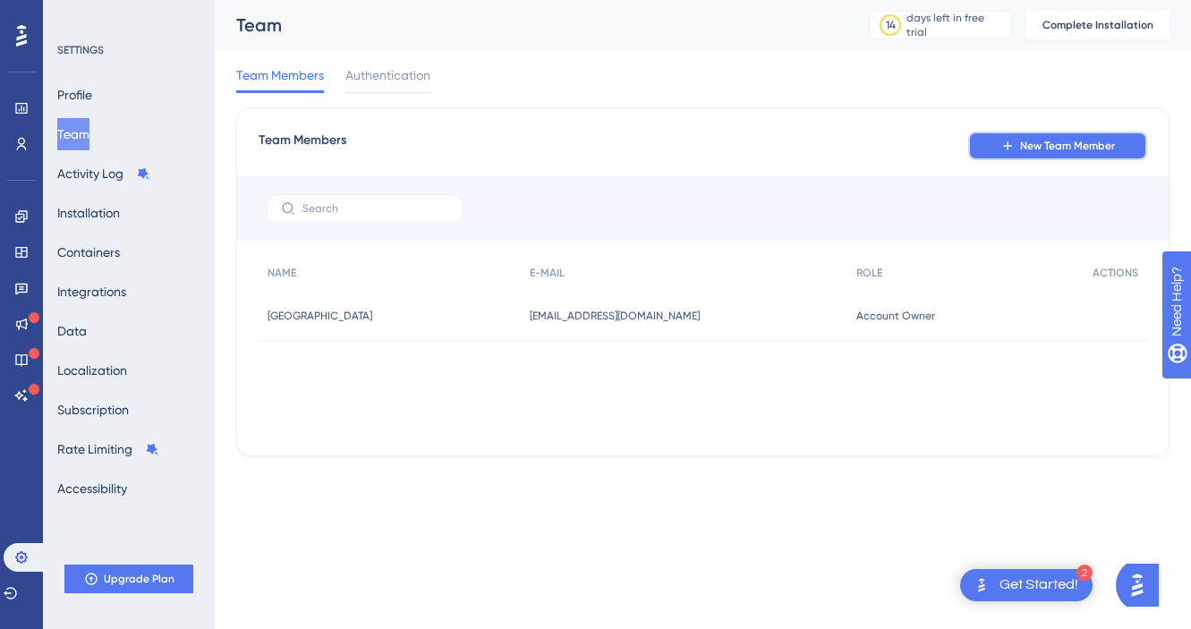
click at [1029, 142] on span "New Team Member" at bounding box center [1067, 146] width 95 height 14
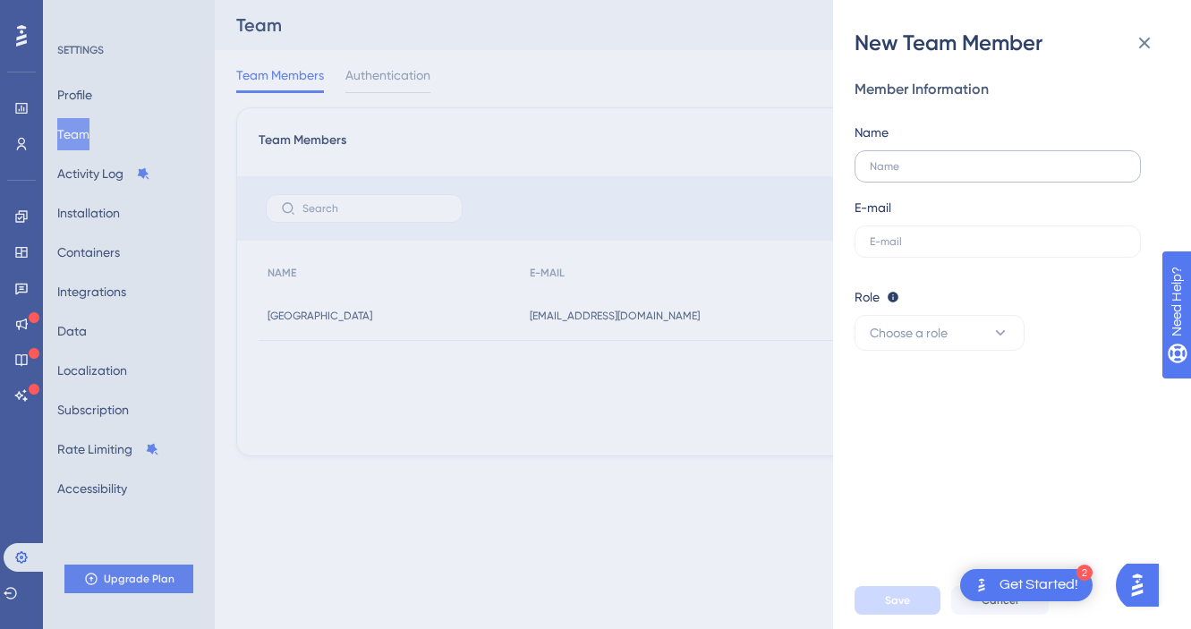
click at [911, 157] on label at bounding box center [997, 166] width 286 height 32
click at [911, 160] on input "text" at bounding box center [997, 166] width 256 height 13
type input "ء"
type input "moe"
click at [903, 248] on label at bounding box center [997, 241] width 286 height 32
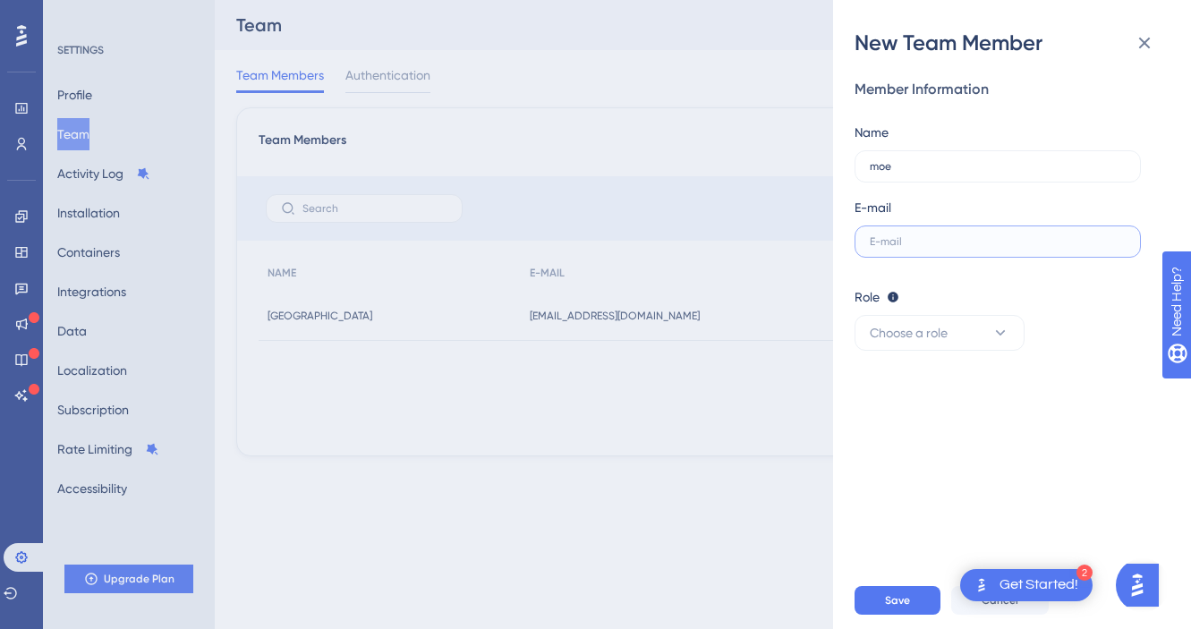
click at [903, 248] on input "text" at bounding box center [997, 241] width 256 height 13
click at [902, 243] on input "text" at bounding box center [997, 241] width 256 height 13
paste input "[PERSON_NAME][EMAIL_ADDRESS][DOMAIN_NAME]"
type input "[PERSON_NAME][EMAIL_ADDRESS][DOMAIN_NAME]"
click at [980, 338] on button "Choose a role" at bounding box center [939, 333] width 170 height 36
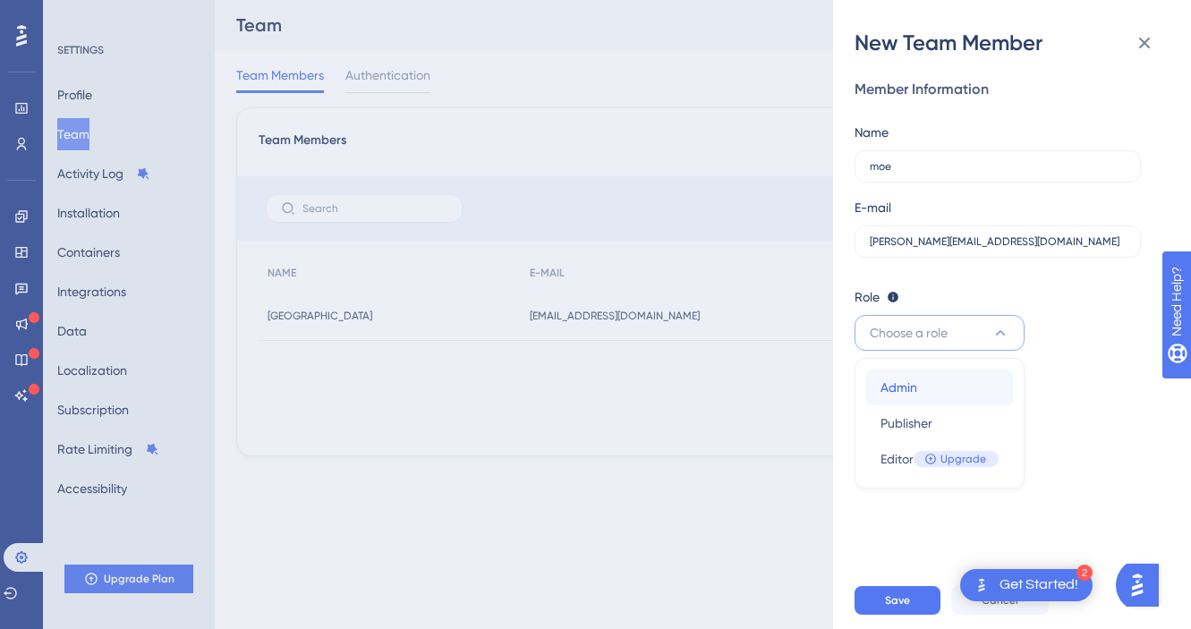
click at [928, 386] on div "Admin Admin" at bounding box center [939, 387] width 118 height 36
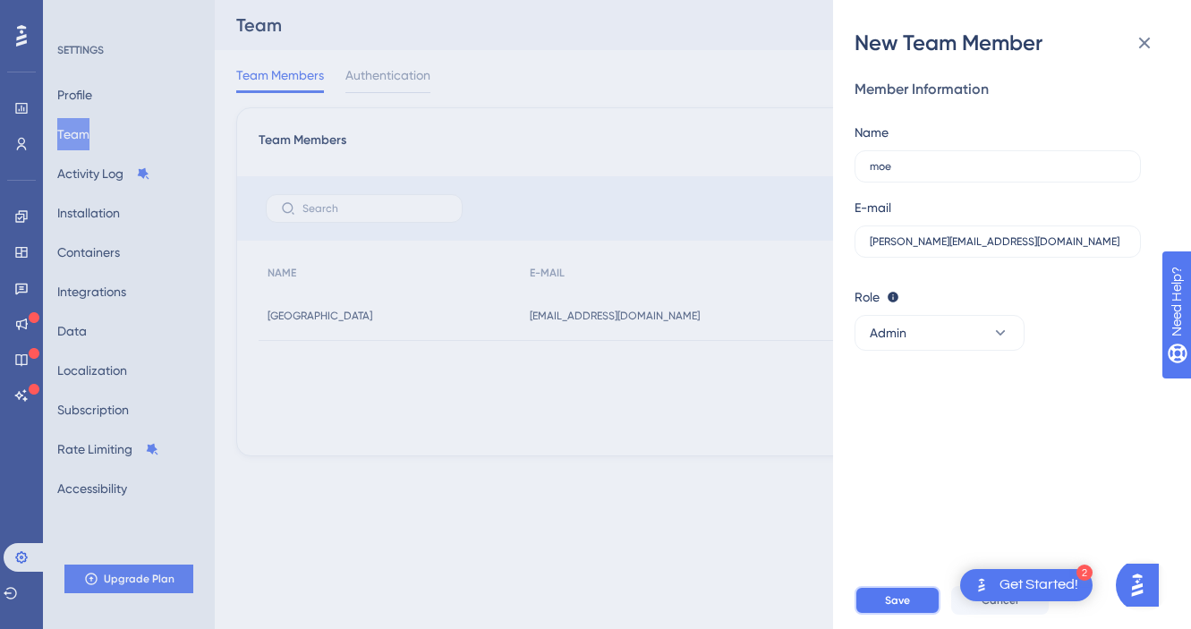
click at [895, 599] on span "Save" at bounding box center [897, 600] width 25 height 14
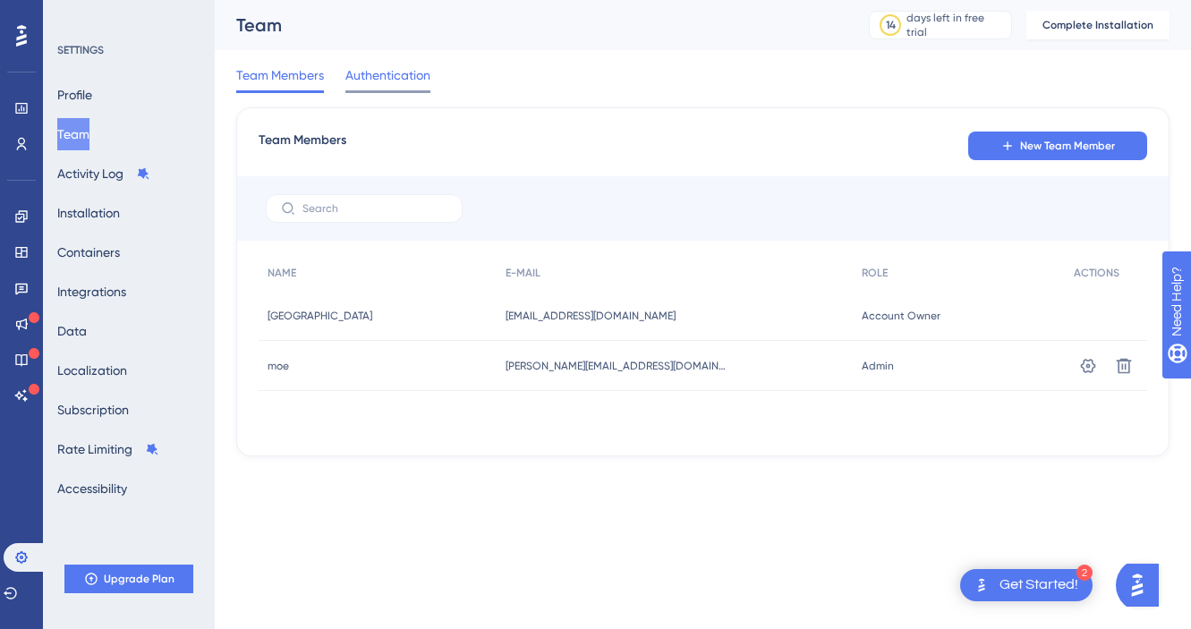
click at [370, 68] on span "Authentication" at bounding box center [387, 74] width 85 height 21
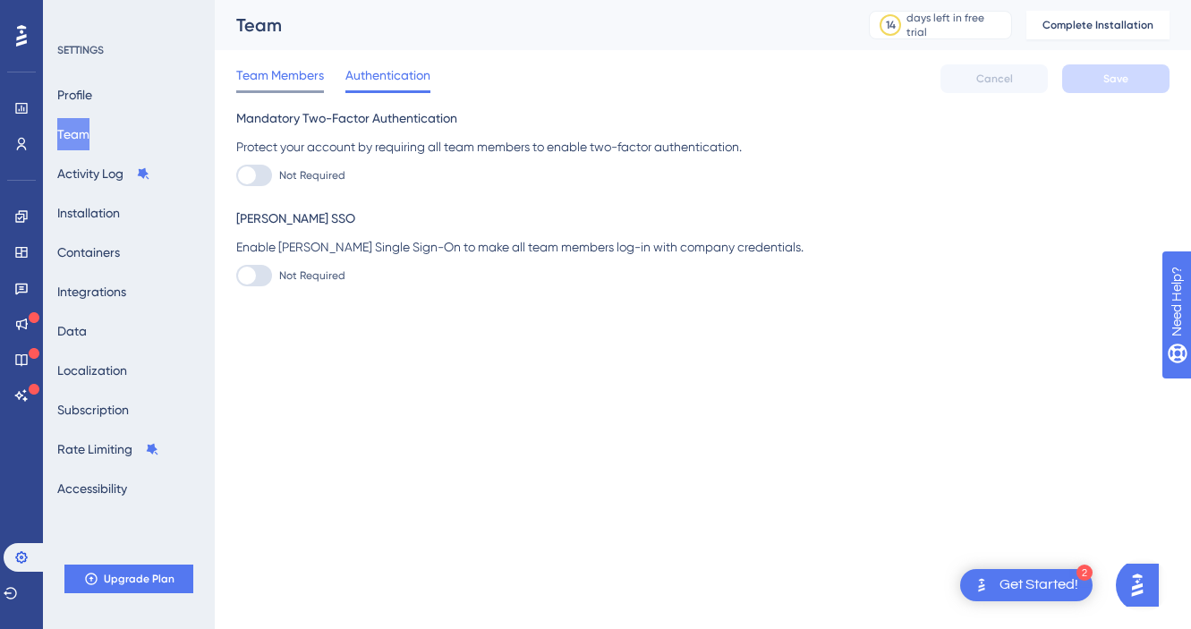
click at [270, 72] on span "Team Members" at bounding box center [280, 74] width 88 height 21
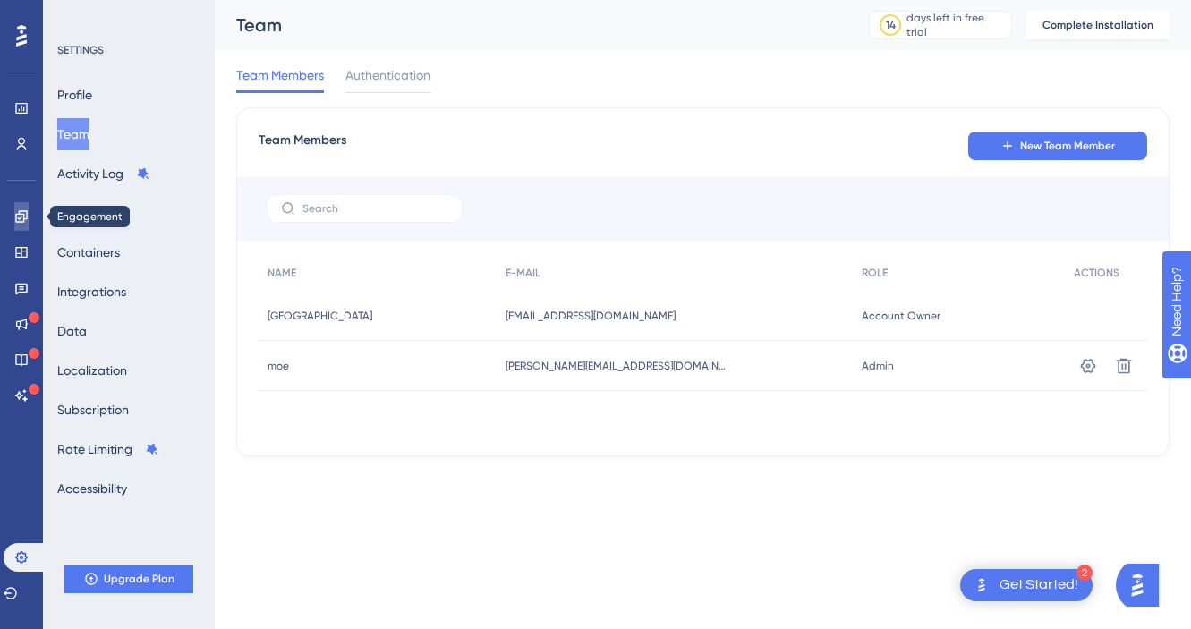
click at [27, 217] on icon at bounding box center [21, 216] width 14 height 14
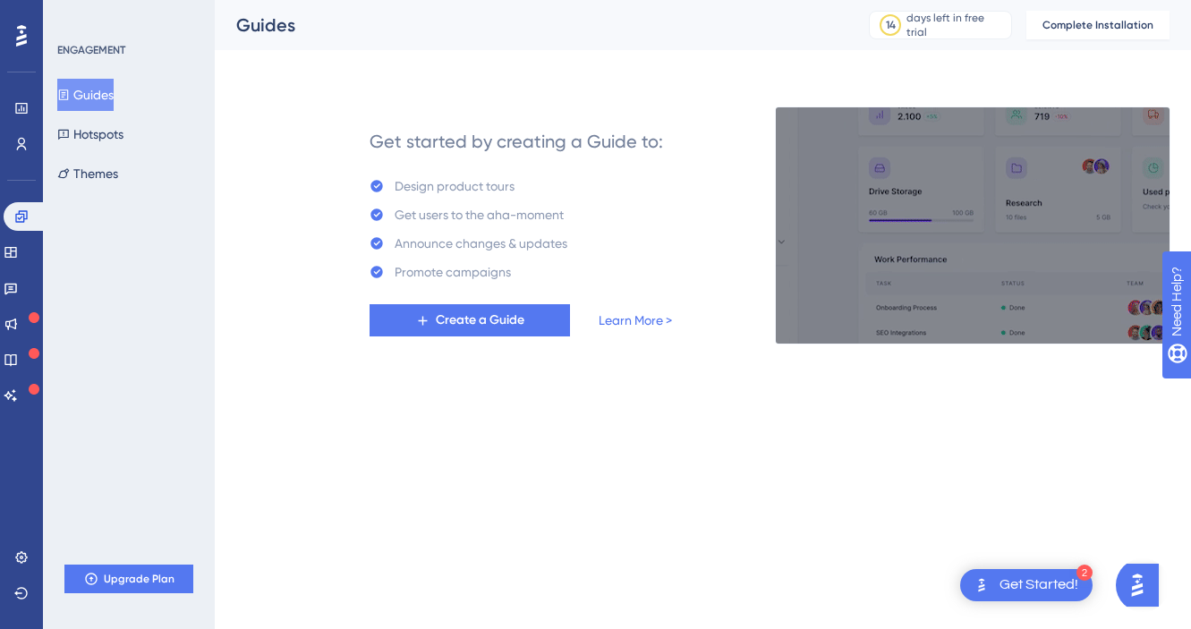
click at [1044, 589] on div "Get Started!" at bounding box center [1038, 585] width 79 height 20
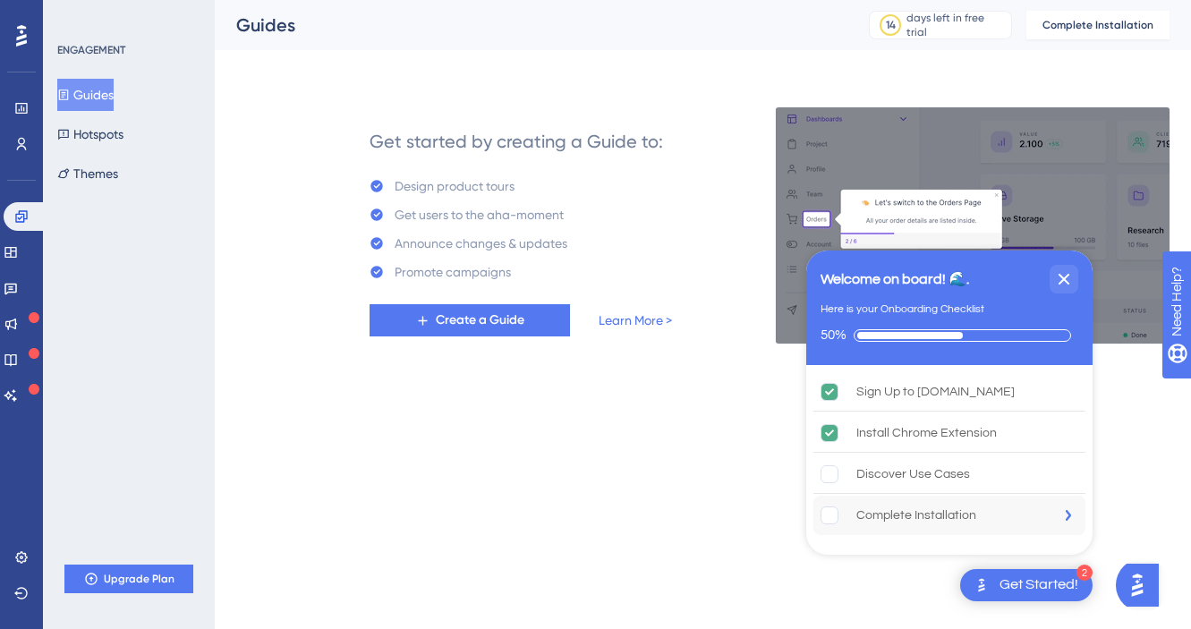
click at [844, 511] on div "Complete Installation is incomplete." at bounding box center [838, 515] width 36 height 18
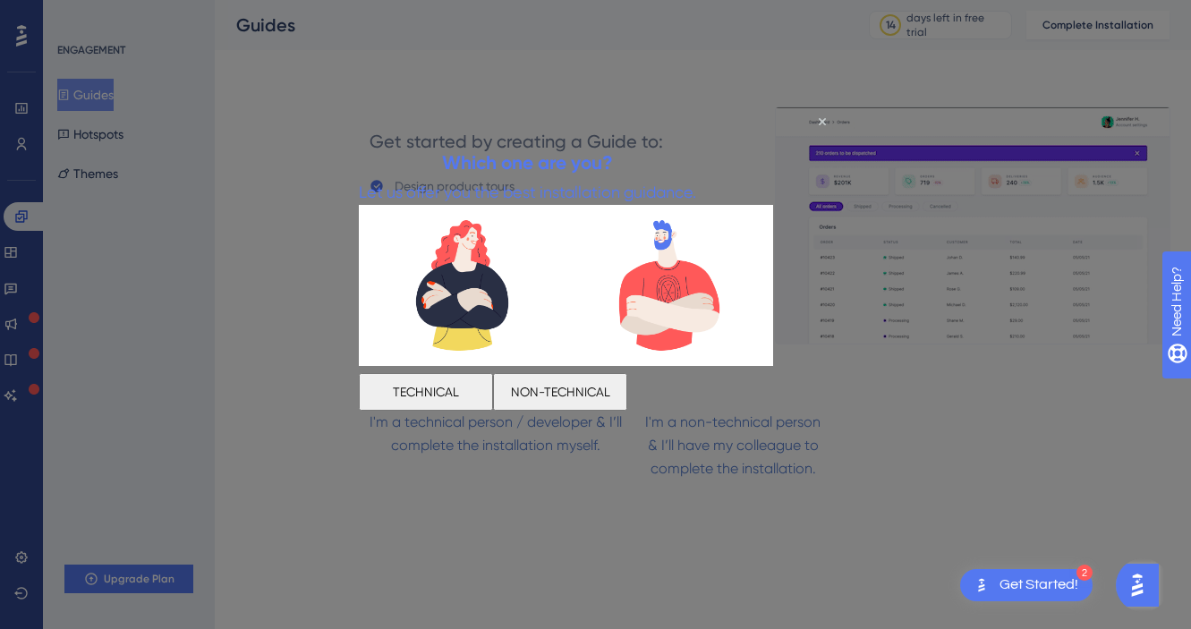
click at [472, 387] on button "TECHNICAL" at bounding box center [425, 392] width 134 height 38
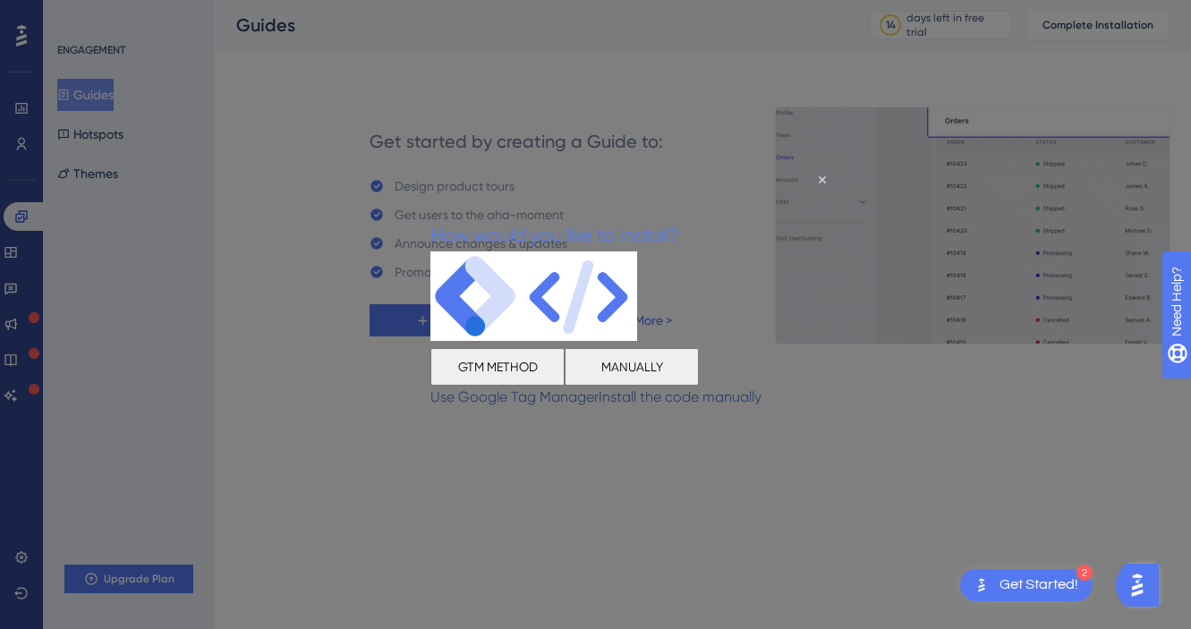
click at [946, 433] on div at bounding box center [595, 314] width 1191 height 629
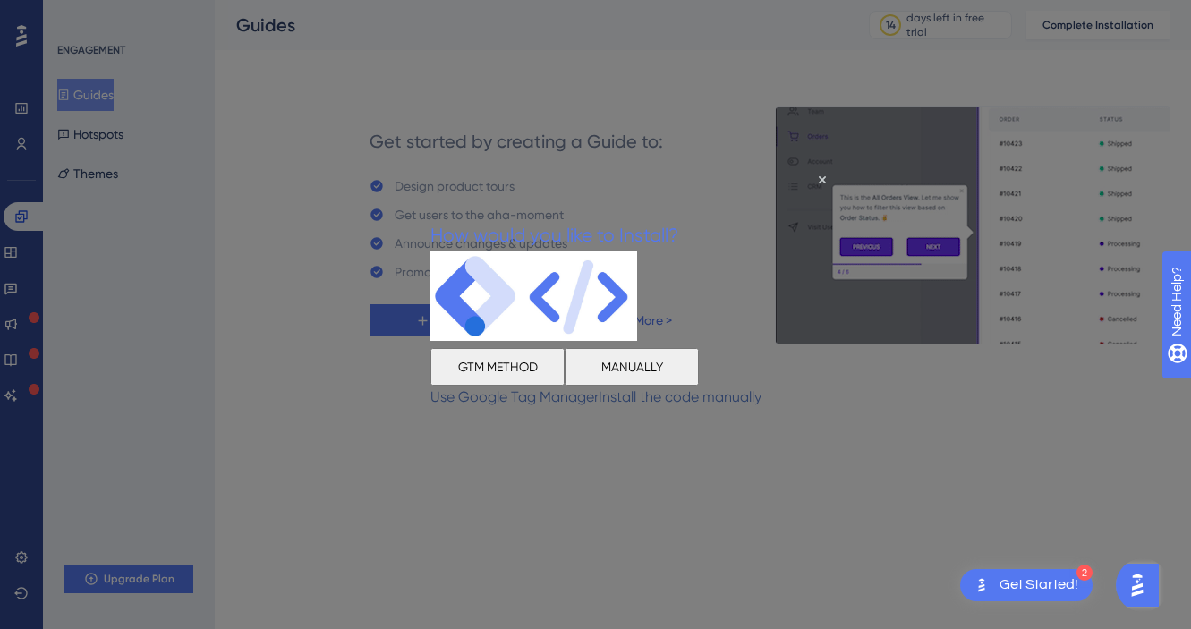
click at [944, 433] on div at bounding box center [595, 314] width 1191 height 629
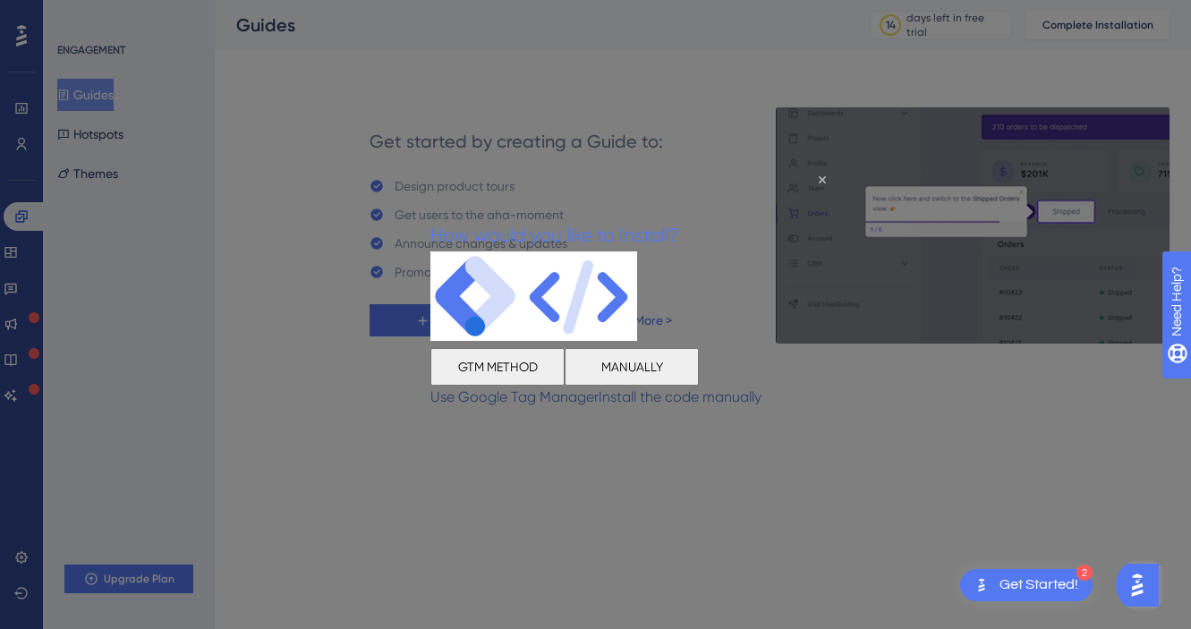
click at [819, 178] on icon "Close Preview" at bounding box center [821, 178] width 7 height 7
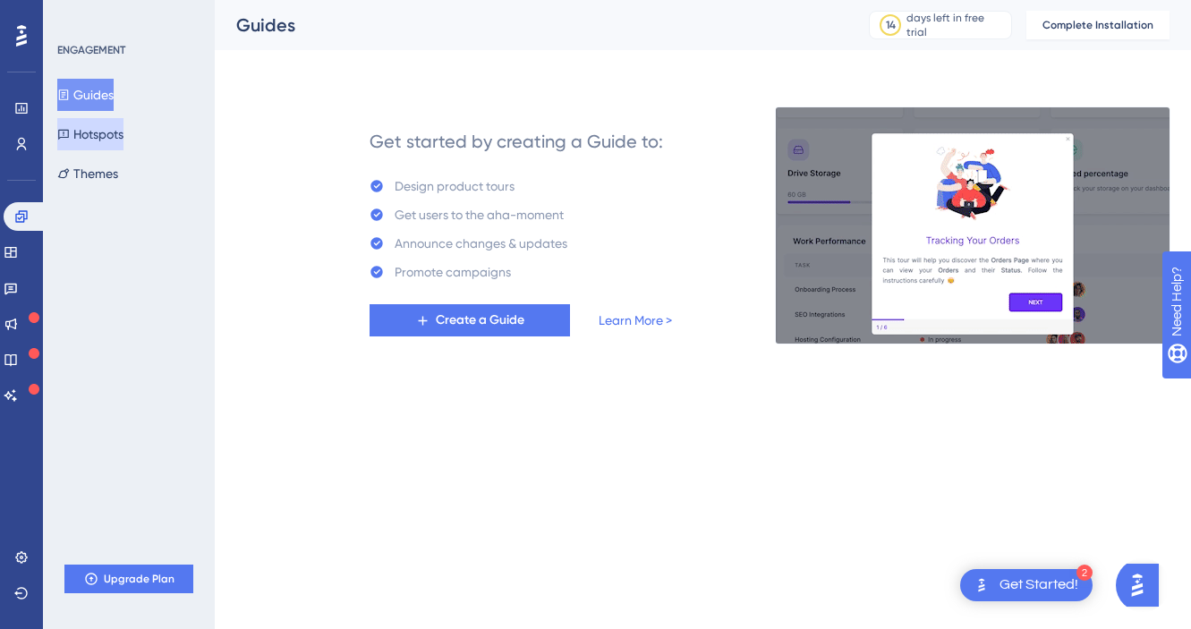
click at [120, 132] on button "Hotspots" at bounding box center [90, 134] width 66 height 32
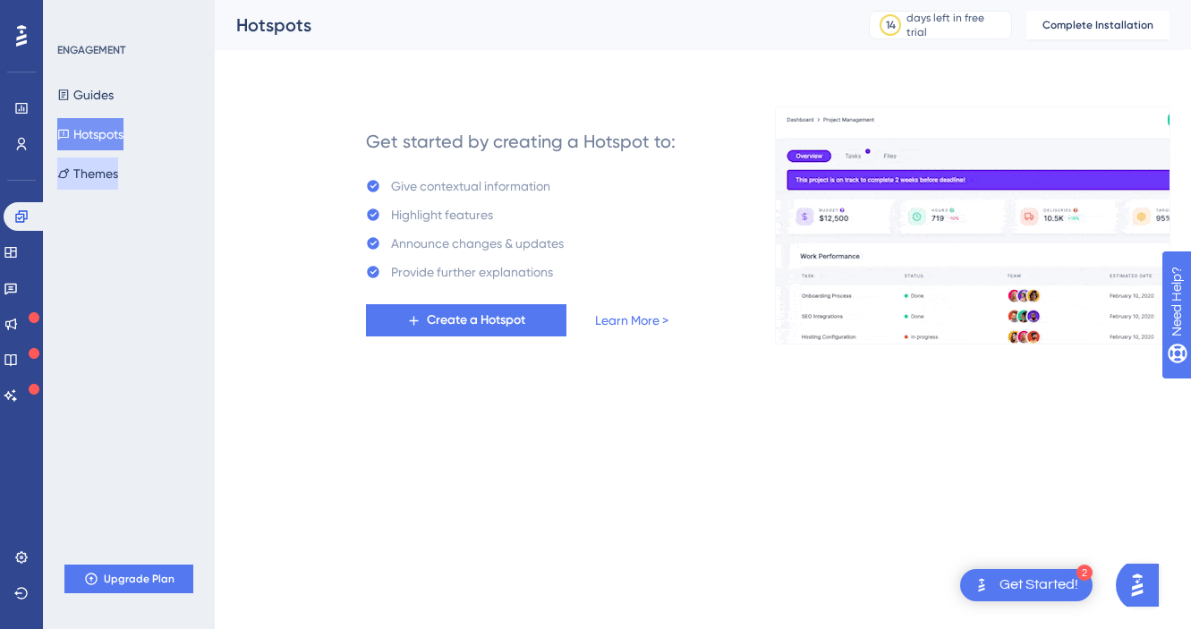
click at [103, 169] on button "Themes" at bounding box center [87, 173] width 61 height 32
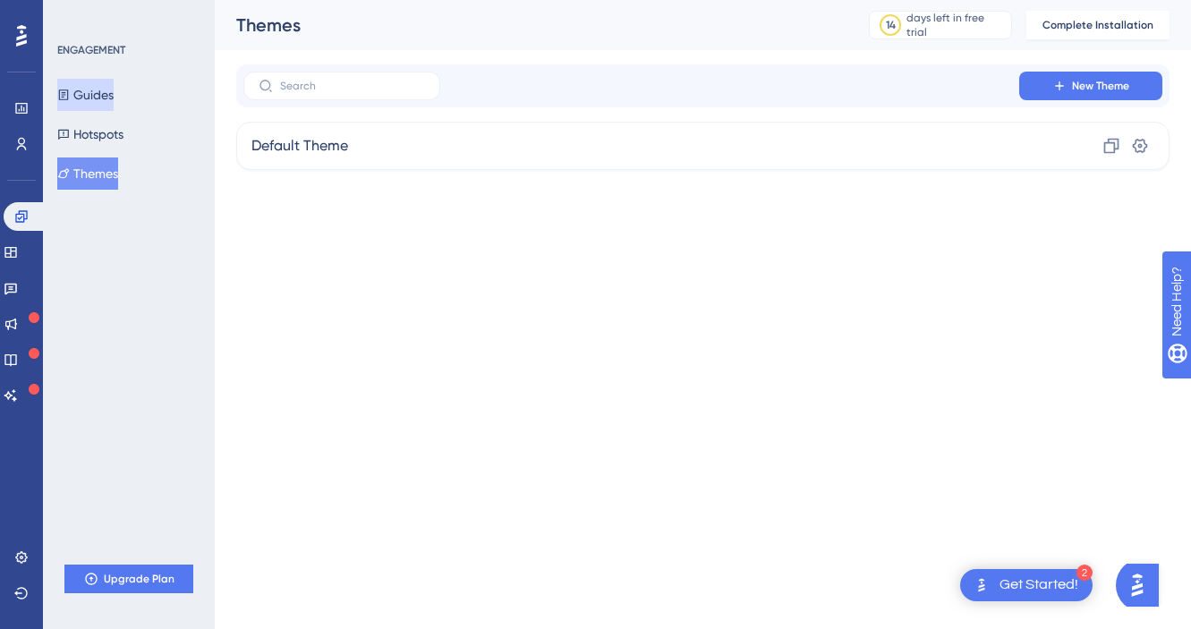
click at [99, 90] on button "Guides" at bounding box center [85, 95] width 56 height 32
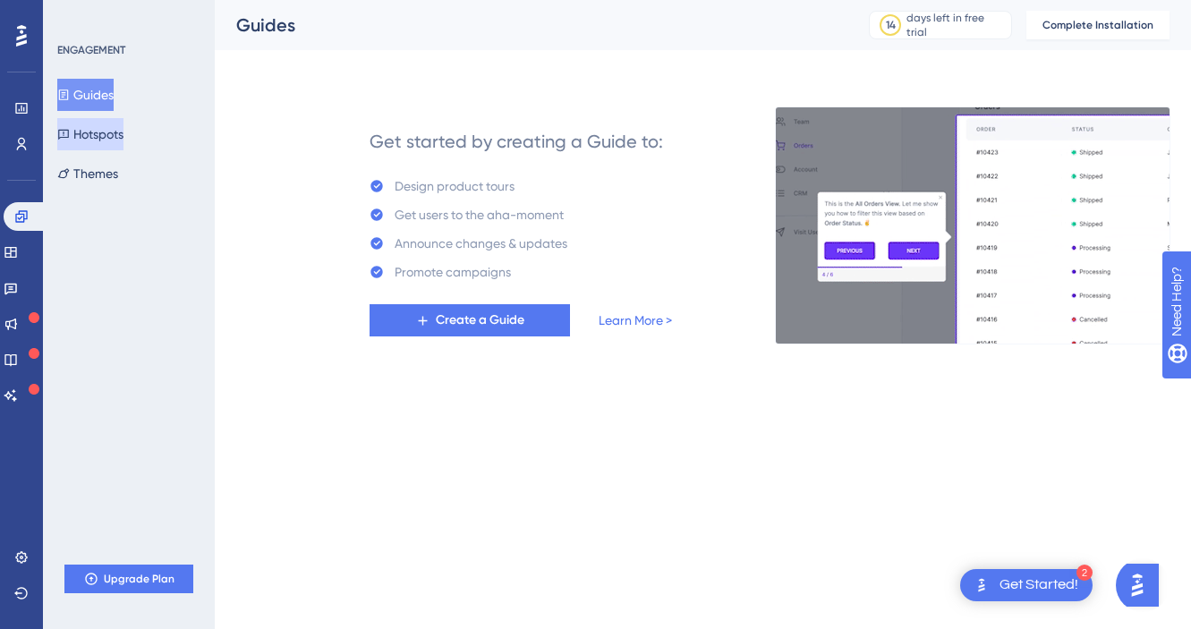
click at [116, 124] on button "Hotspots" at bounding box center [90, 134] width 66 height 32
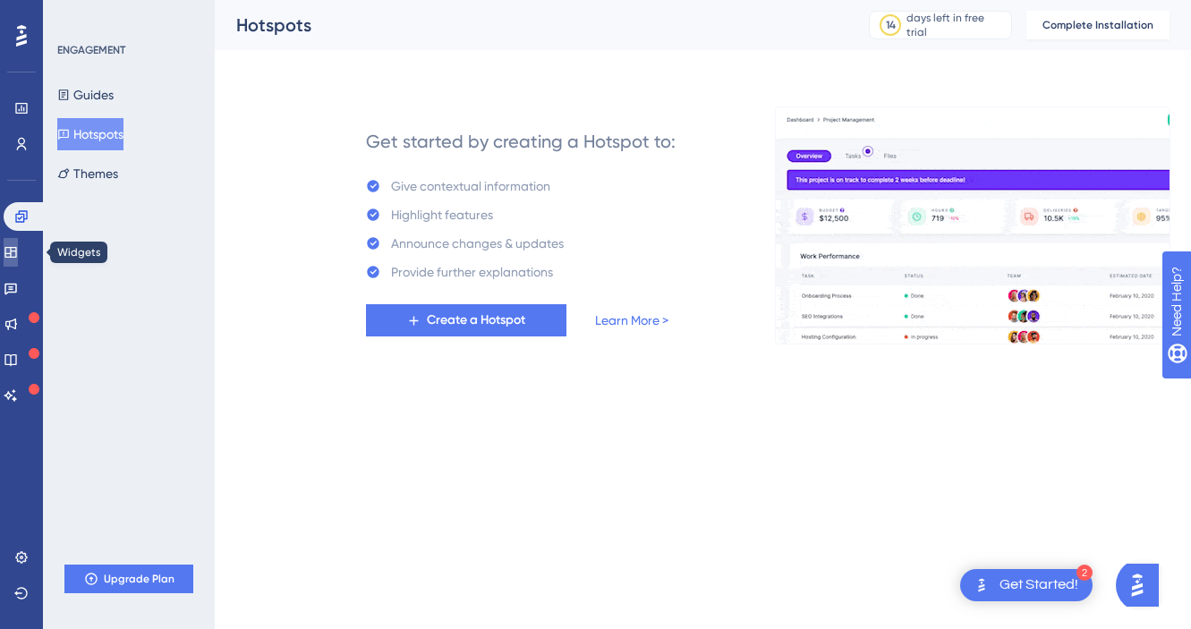
click at [16, 256] on icon at bounding box center [10, 252] width 12 height 11
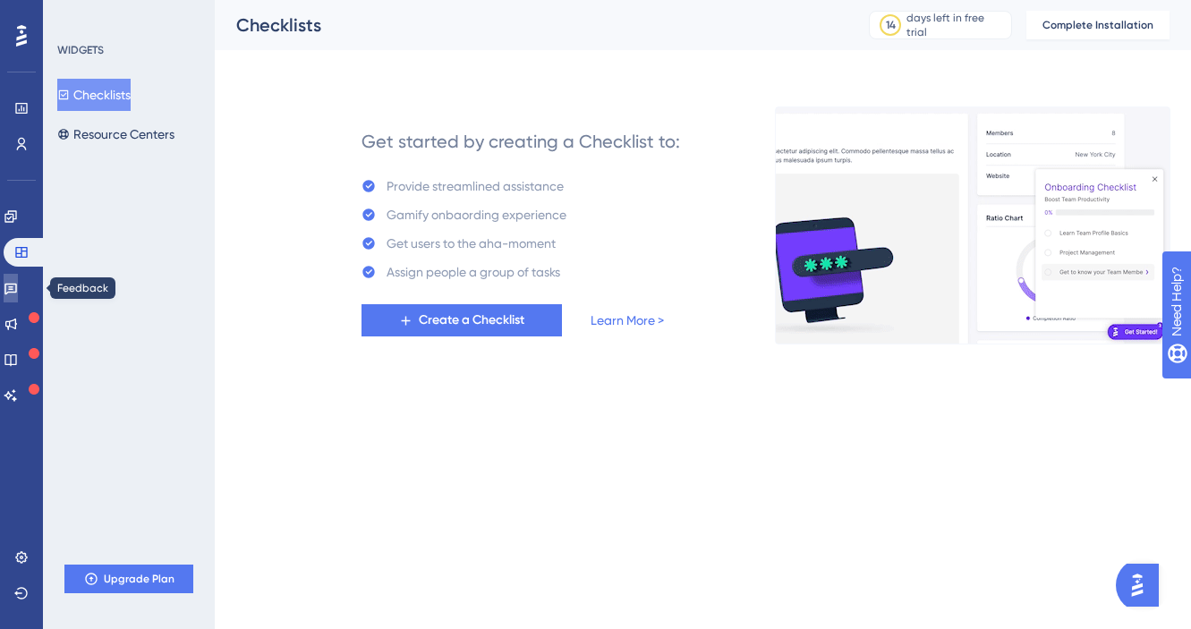
click at [17, 285] on icon at bounding box center [10, 290] width 13 height 12
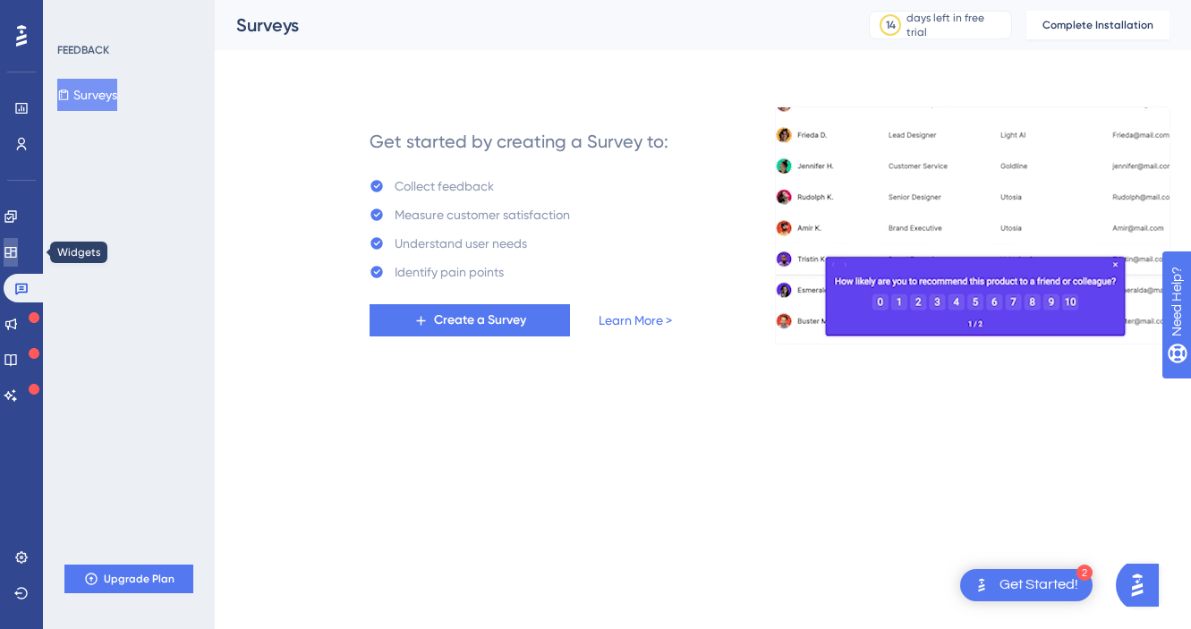
click at [18, 249] on icon at bounding box center [11, 252] width 14 height 14
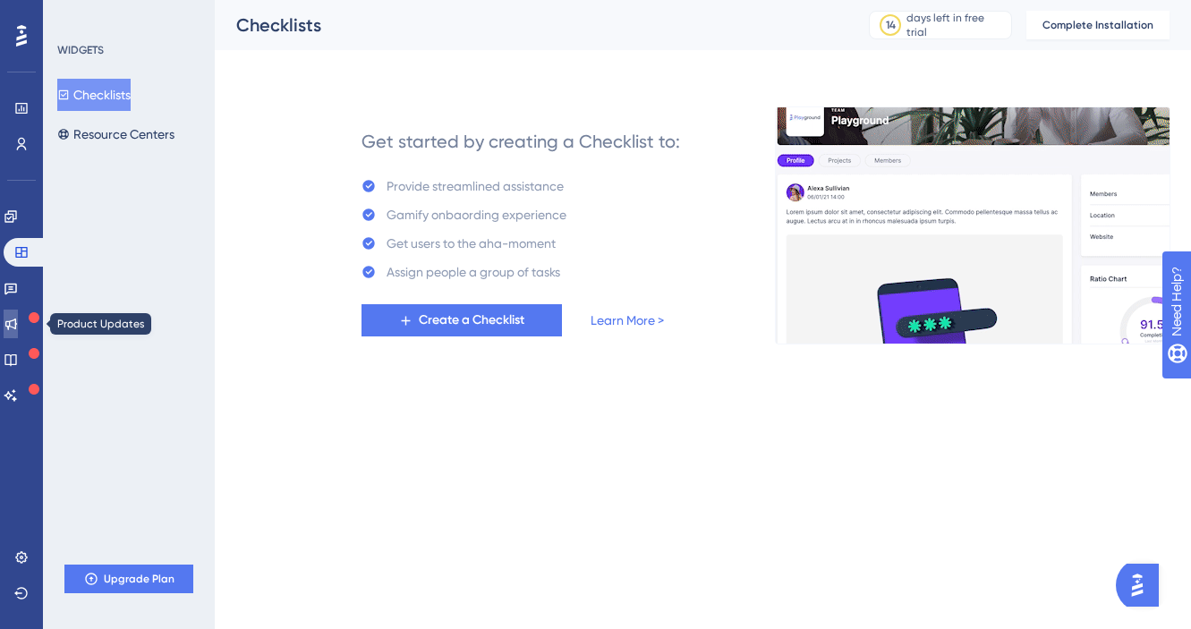
click at [17, 326] on icon at bounding box center [11, 324] width 12 height 12
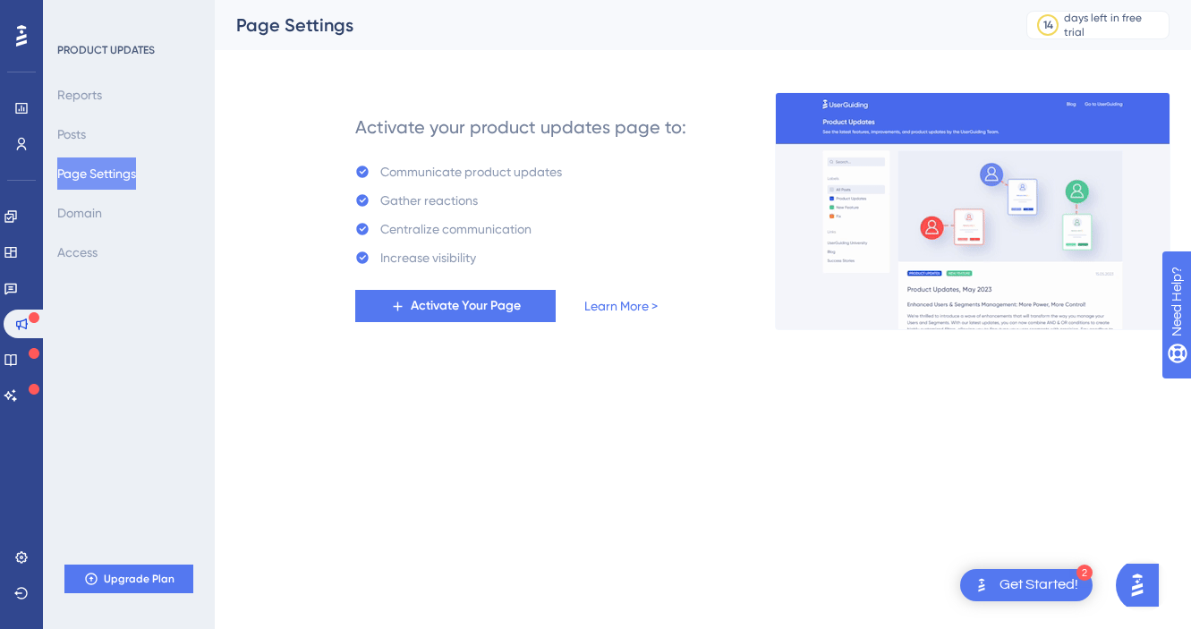
click at [108, 349] on div "PRODUCT UPDATES Reports Posts Page Settings Domain Access Upgrade Plan" at bounding box center [129, 314] width 172 height 629
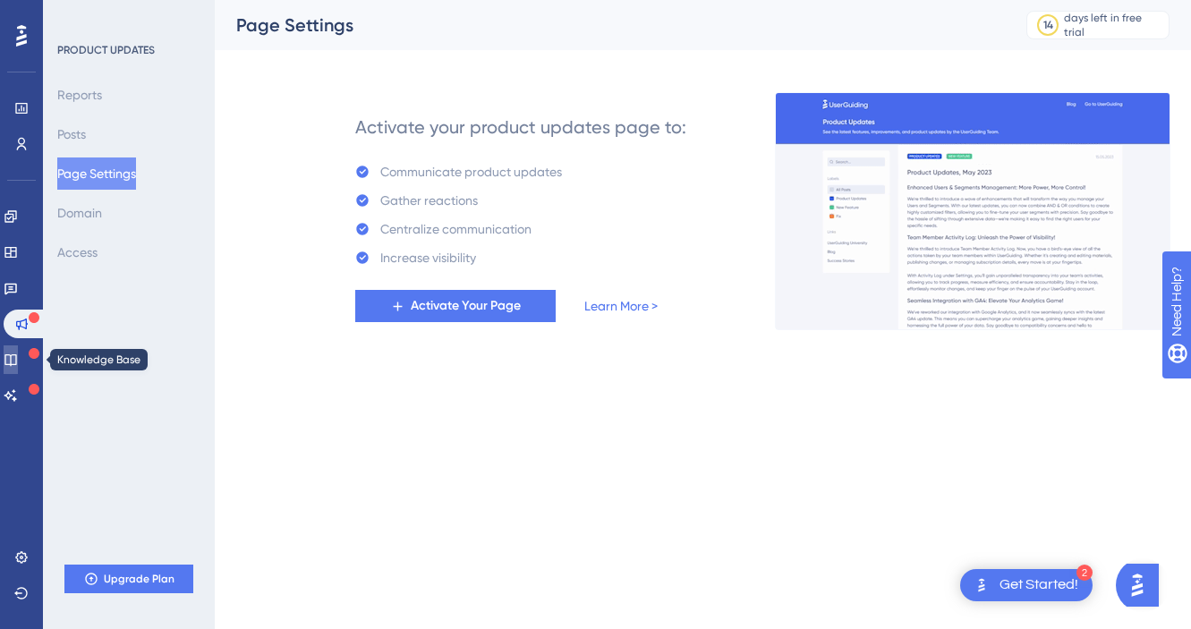
click at [18, 353] on icon at bounding box center [11, 359] width 14 height 14
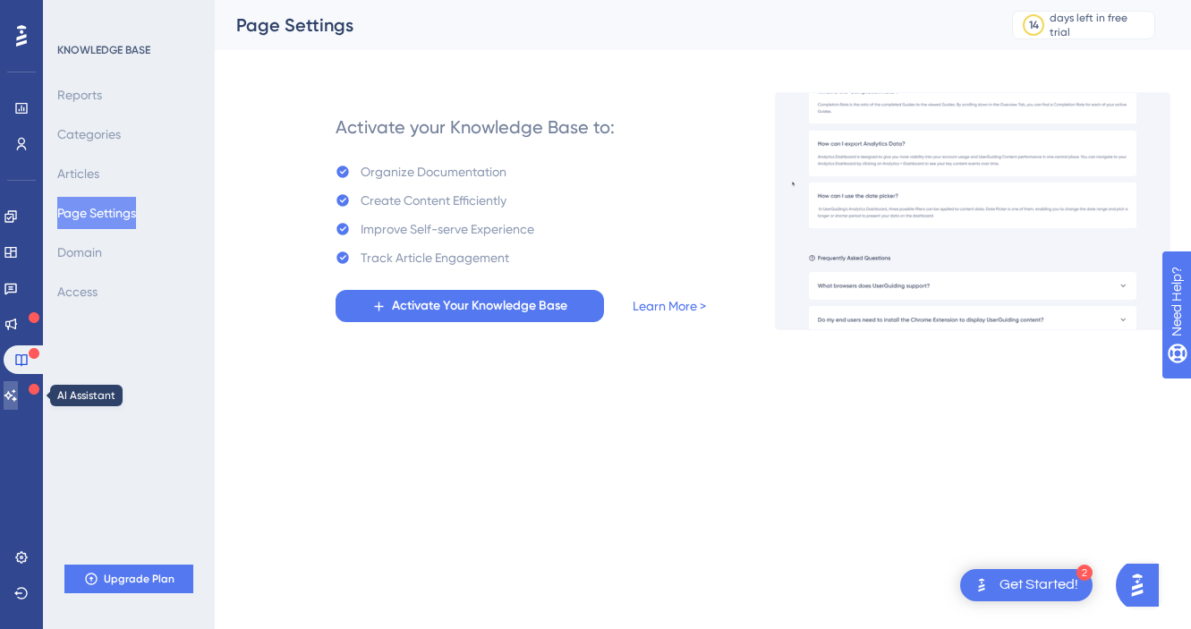
click at [18, 395] on icon at bounding box center [11, 395] width 14 height 14
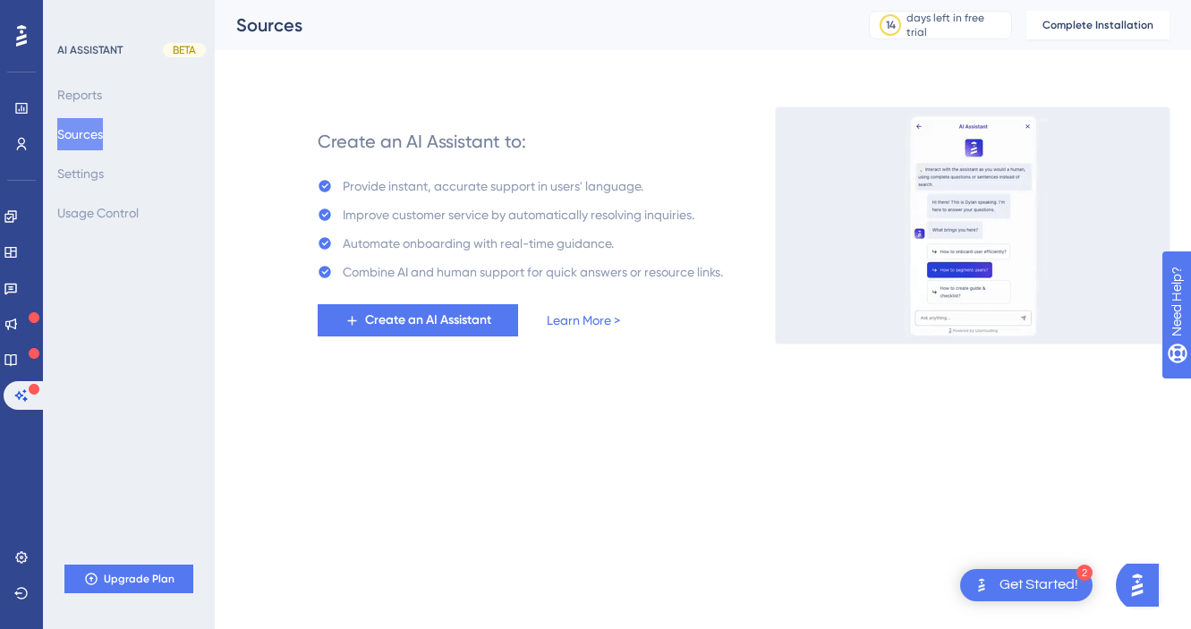
click at [327, 98] on div "Create an AI Assistant to: Provide instant, accurate support in users' language…" at bounding box center [702, 203] width 933 height 279
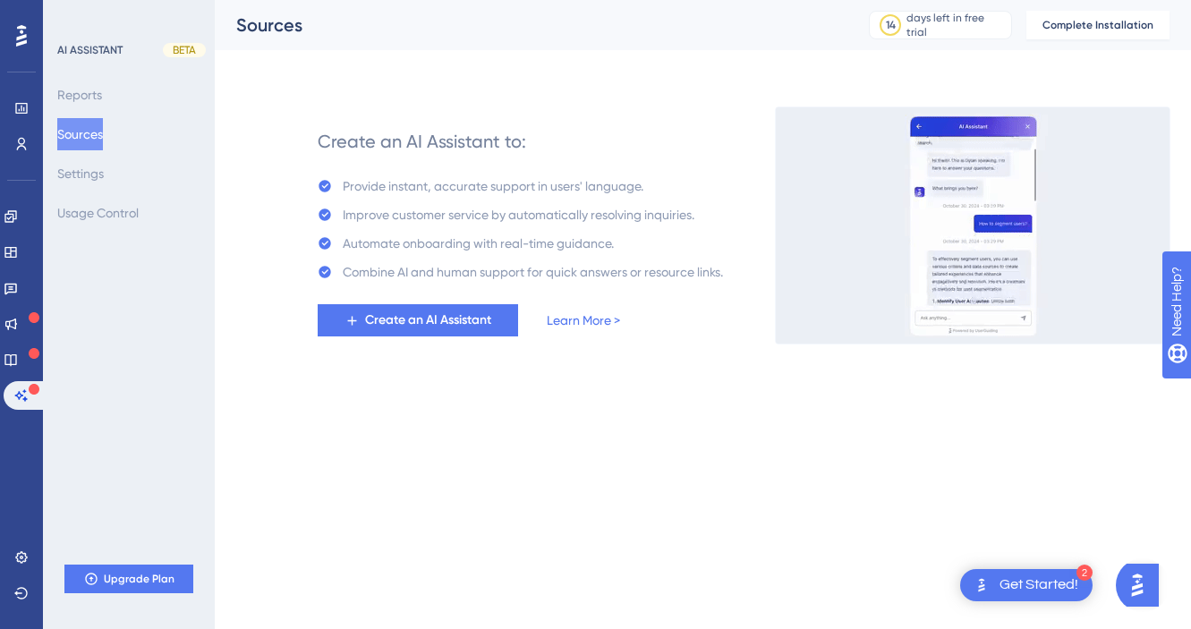
click at [280, 124] on div "Create an AI Assistant to: Provide instant, accurate support in users' language…" at bounding box center [702, 203] width 933 height 279
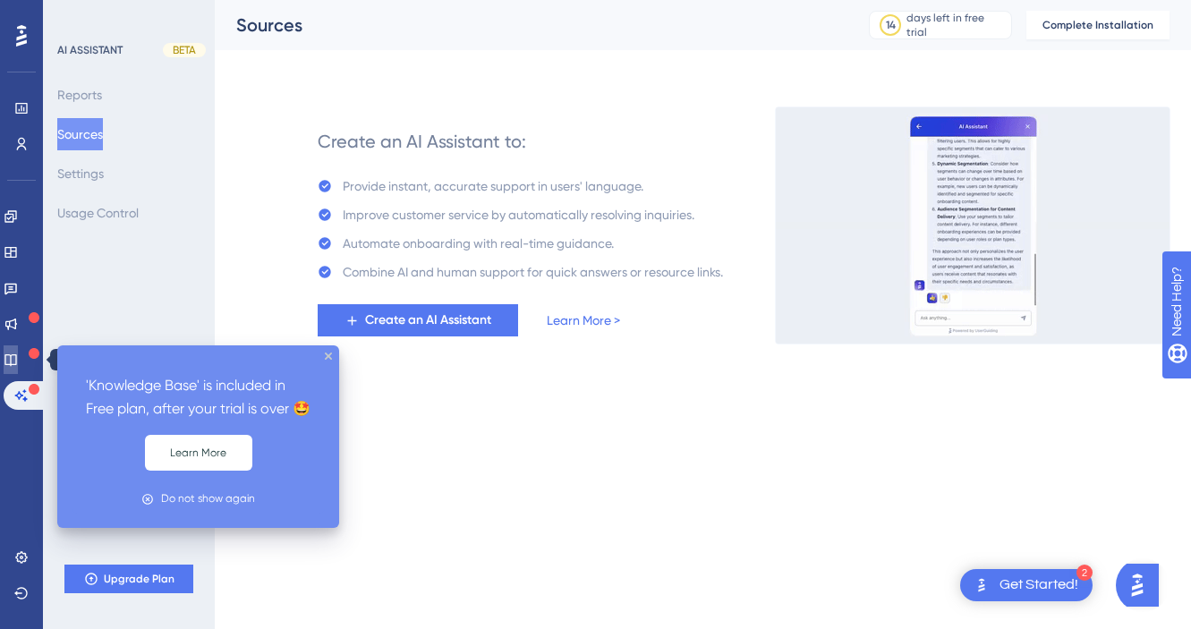
click at [18, 361] on icon at bounding box center [11, 359] width 14 height 14
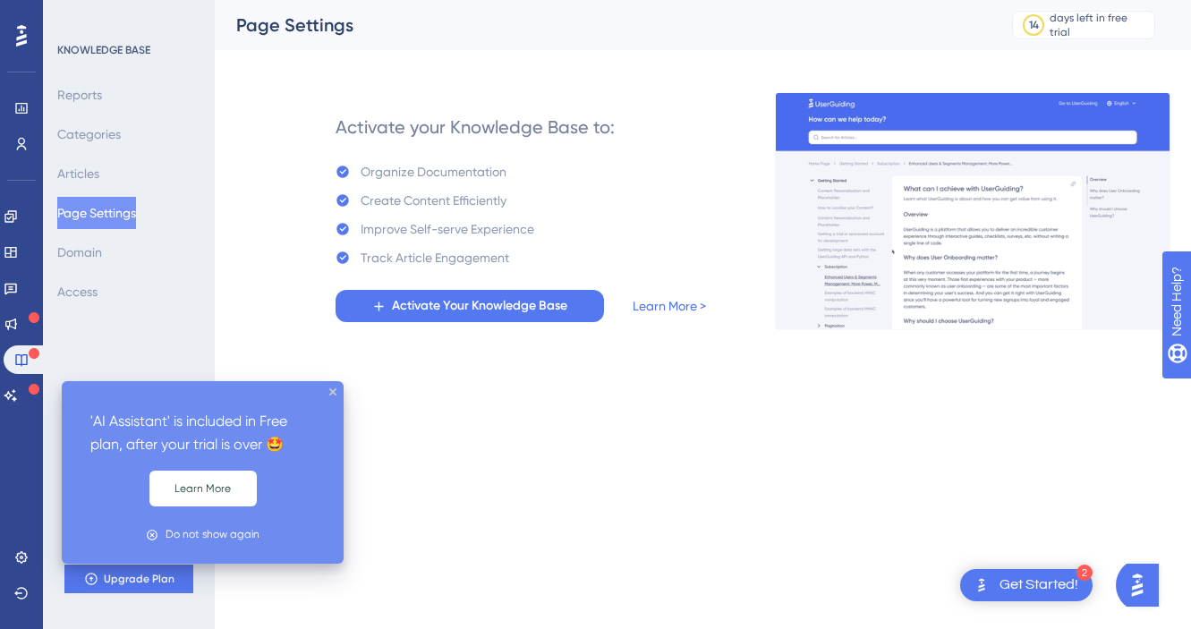
click at [29, 386] on icon at bounding box center [34, 389] width 11 height 11
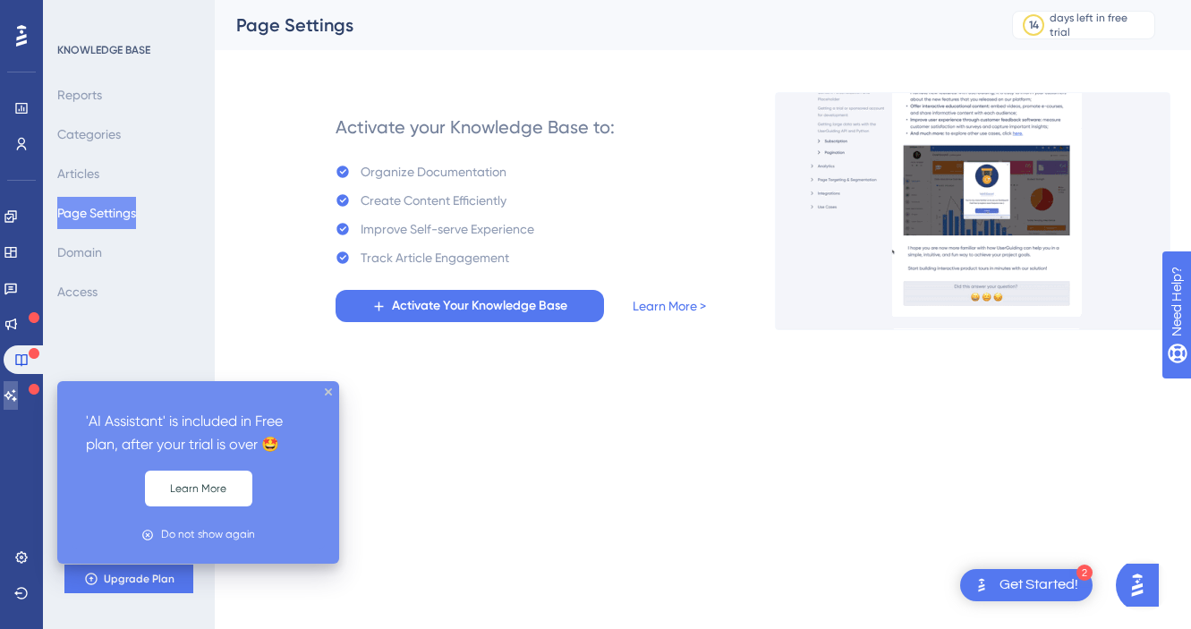
click at [18, 390] on icon at bounding box center [11, 395] width 14 height 14
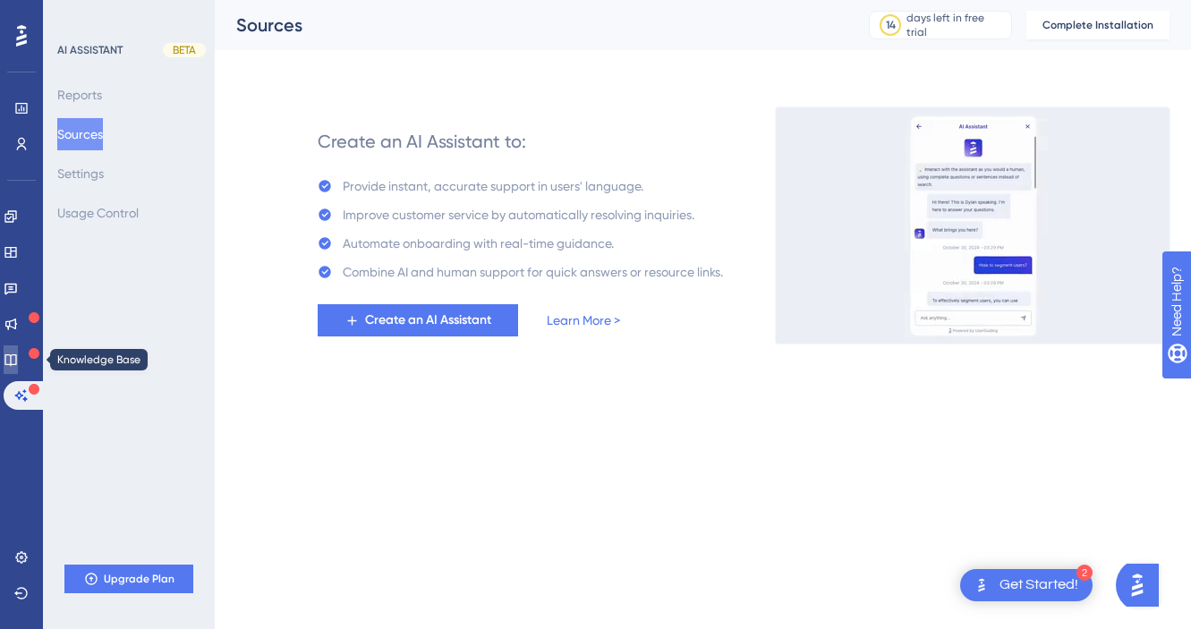
click at [16, 363] on icon at bounding box center [10, 360] width 12 height 12
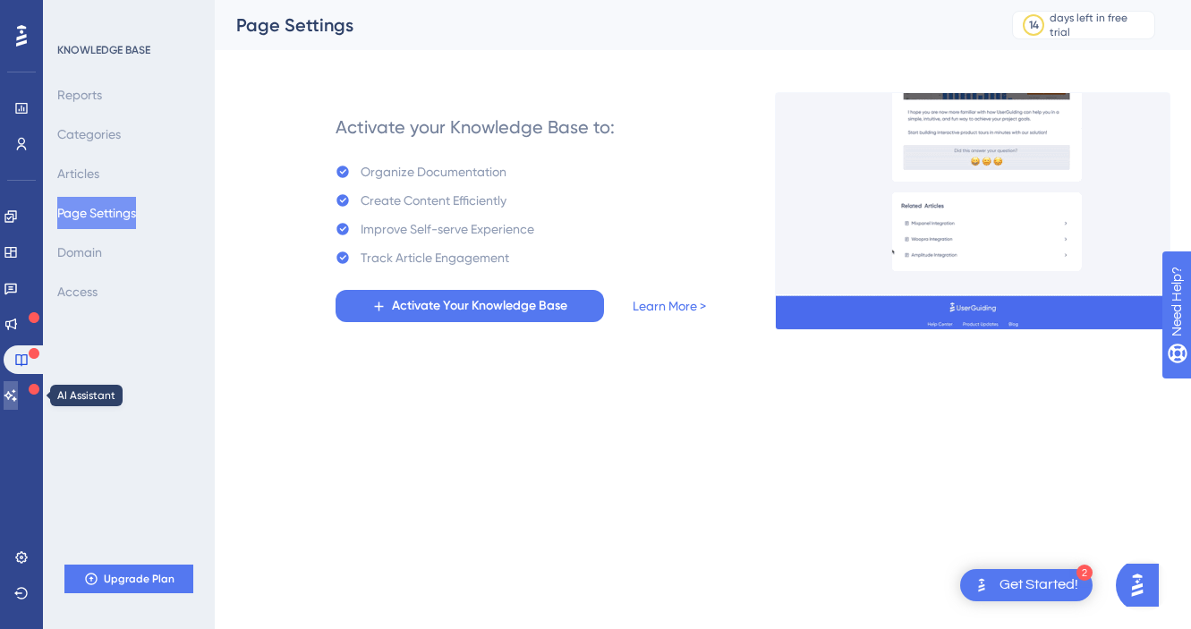
click at [18, 394] on icon at bounding box center [11, 395] width 14 height 14
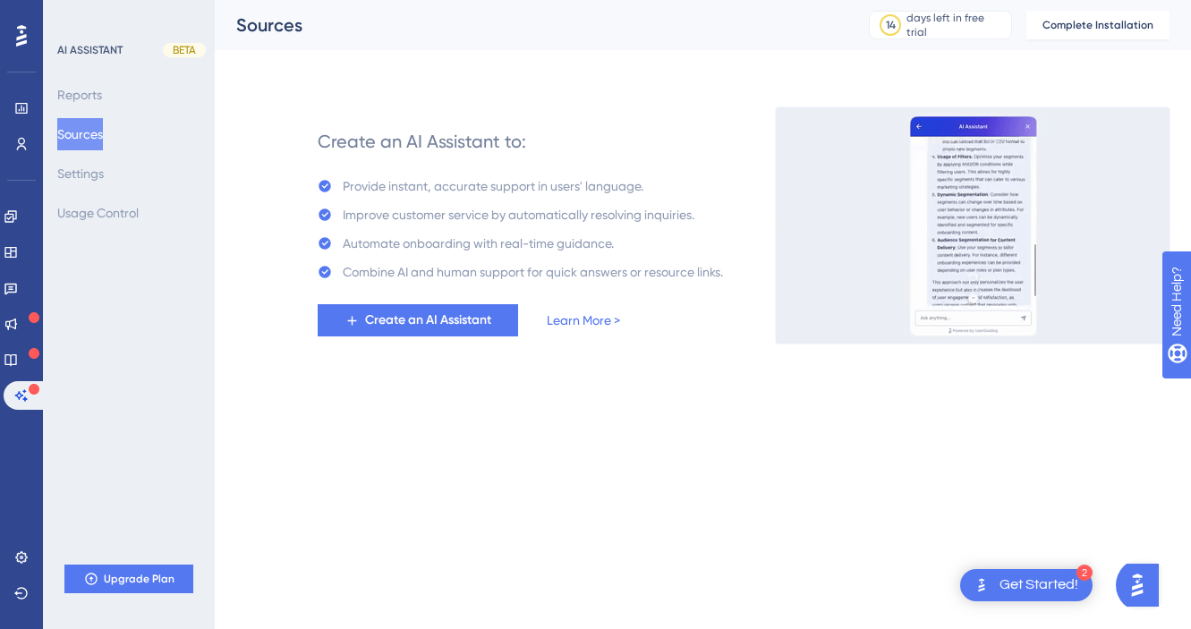
click at [148, 356] on div "AI ASSISTANT BETA Reports Sources Settings Usage Control Upgrade Plan" at bounding box center [129, 314] width 172 height 629
click at [1033, 592] on div "Get Started!" at bounding box center [1038, 585] width 79 height 20
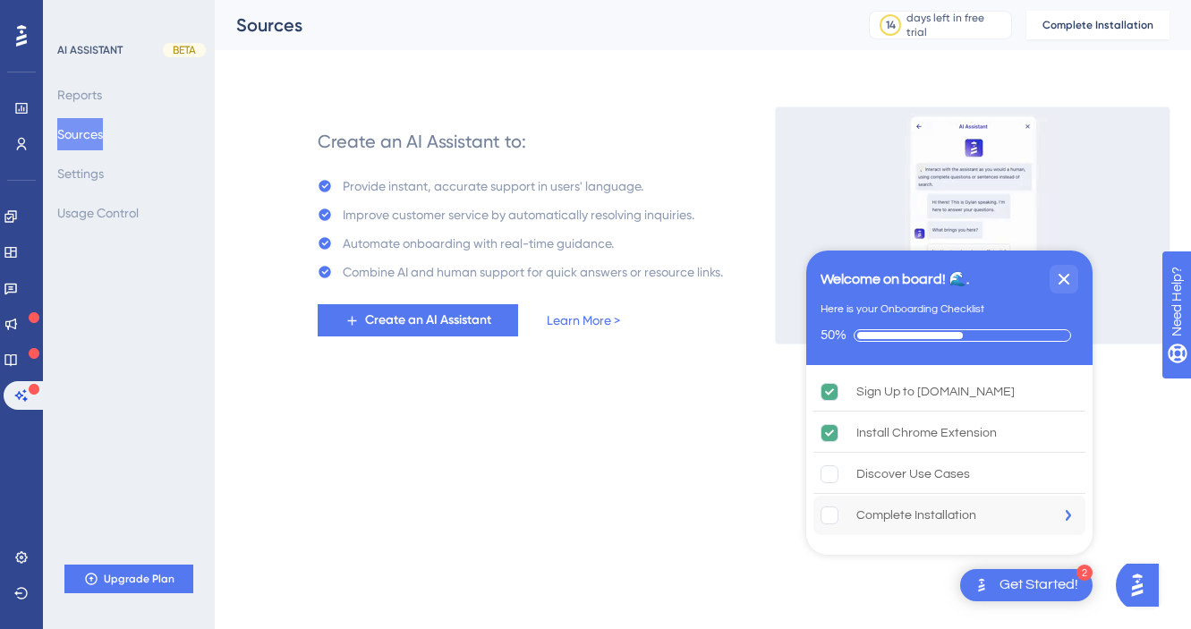
click at [909, 518] on div "Complete Installation" at bounding box center [916, 515] width 120 height 21
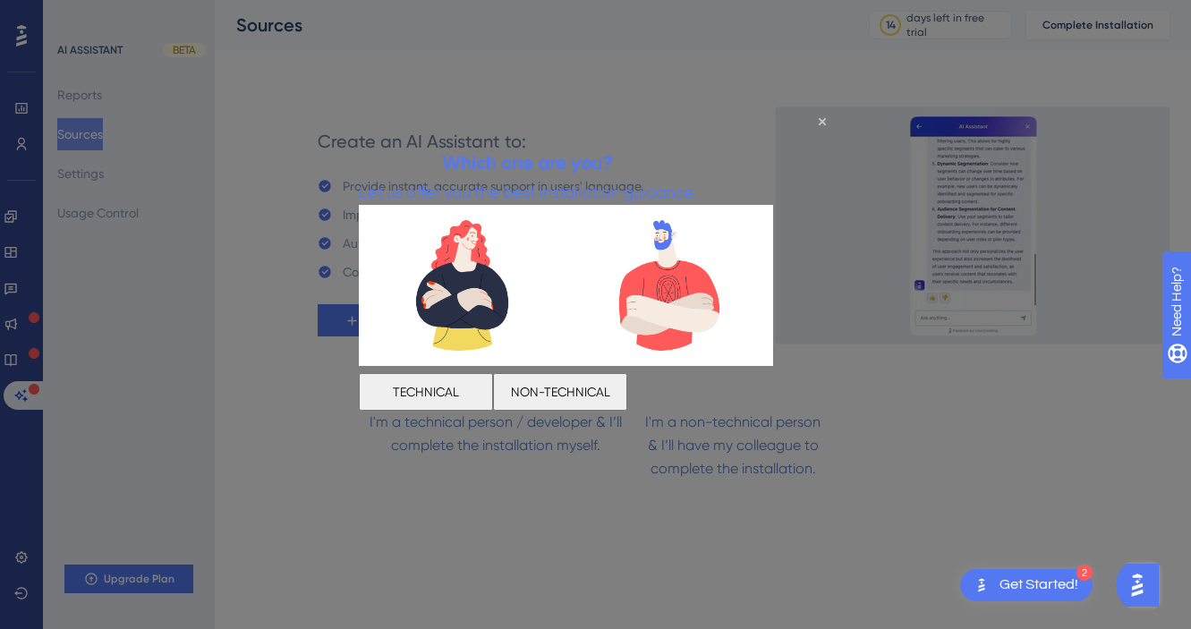
click at [492, 388] on button "TECHNICAL" at bounding box center [425, 392] width 134 height 38
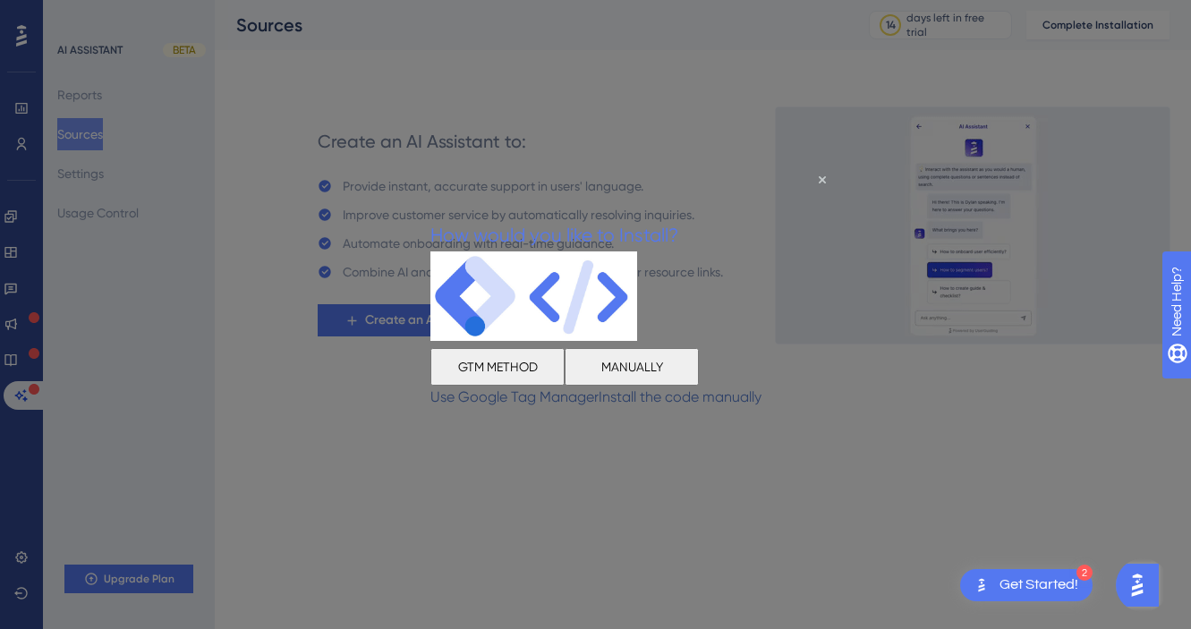
click at [698, 377] on button "MANUALLY" at bounding box center [631, 366] width 134 height 38
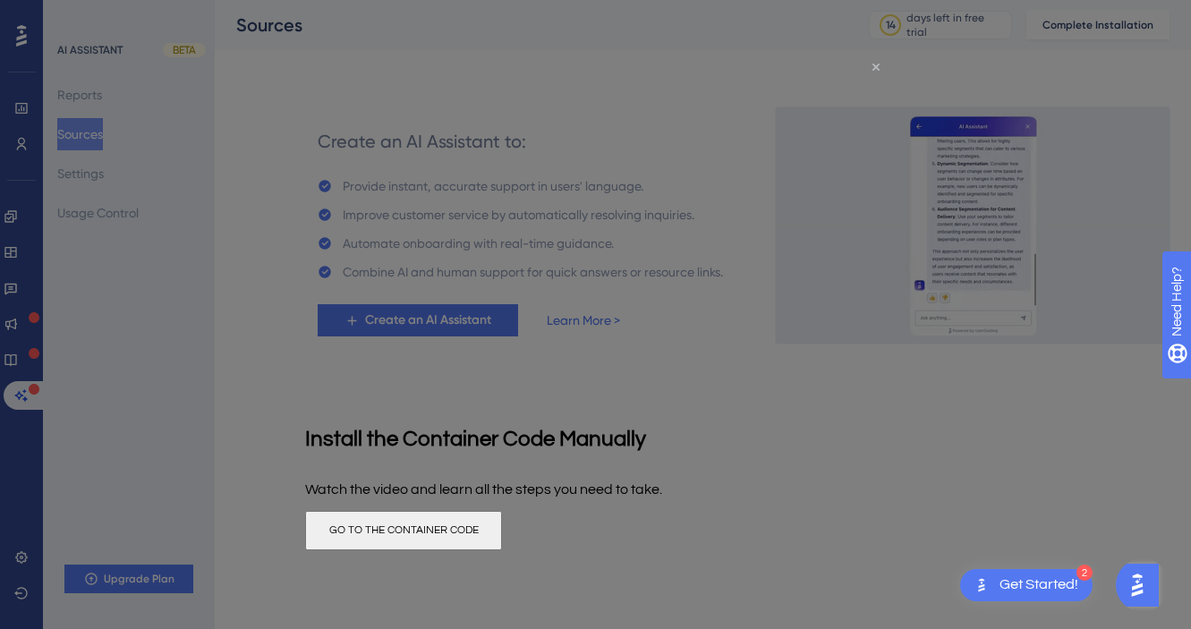
click at [875, 64] on icon "Close Preview" at bounding box center [874, 66] width 7 height 7
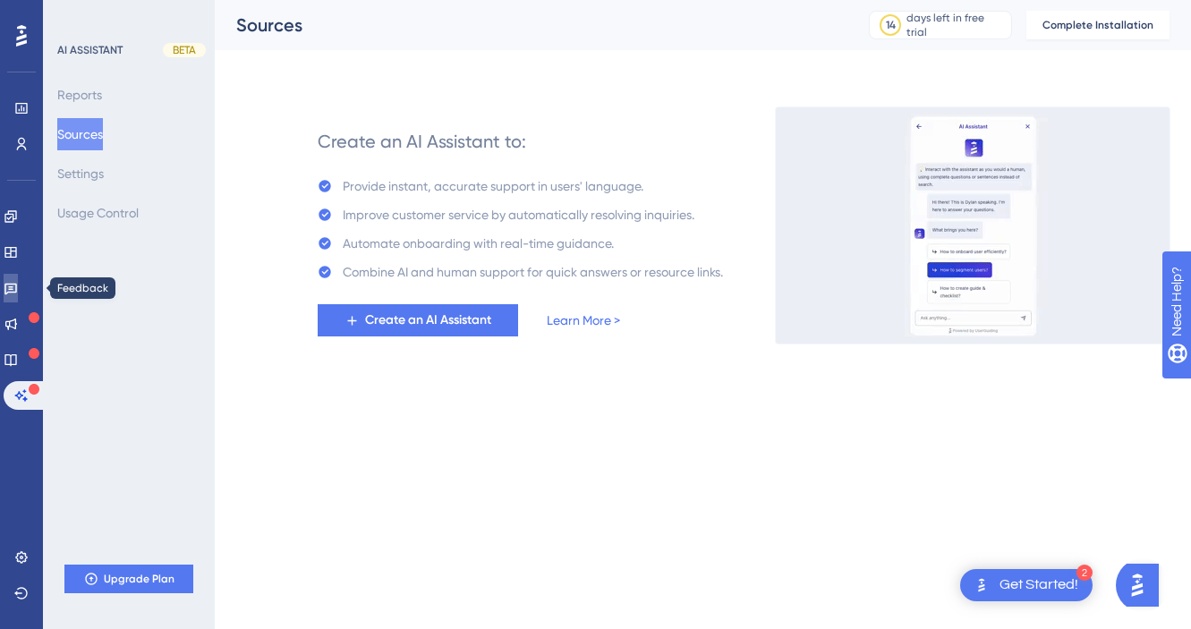
click at [18, 285] on icon at bounding box center [11, 288] width 14 height 14
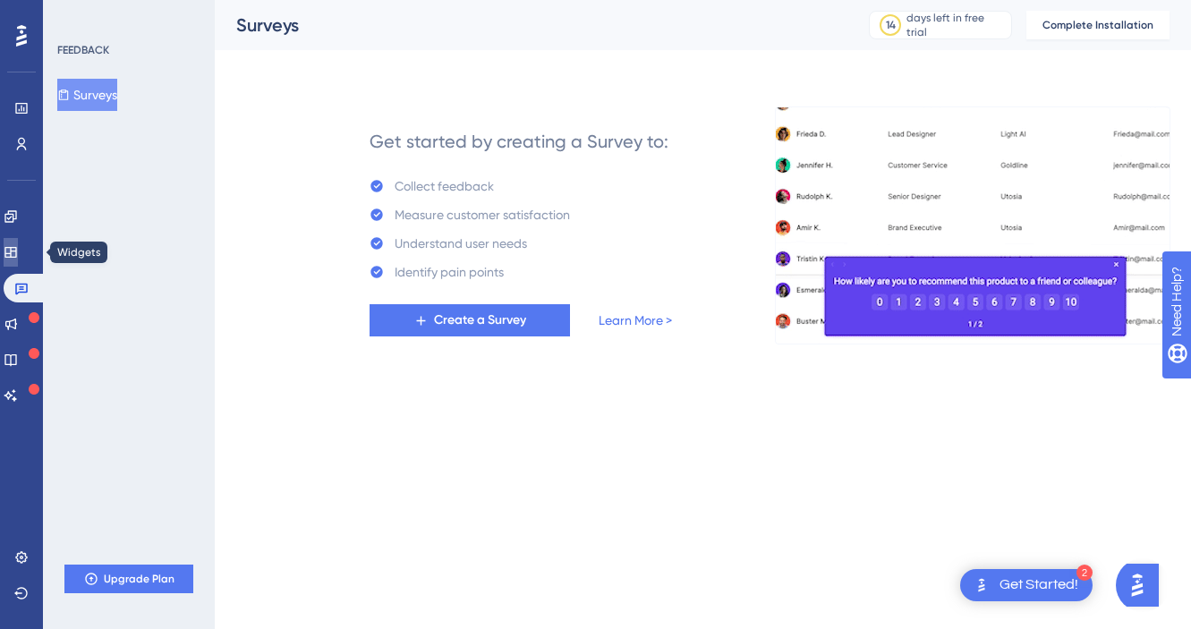
click at [18, 246] on icon at bounding box center [11, 252] width 14 height 14
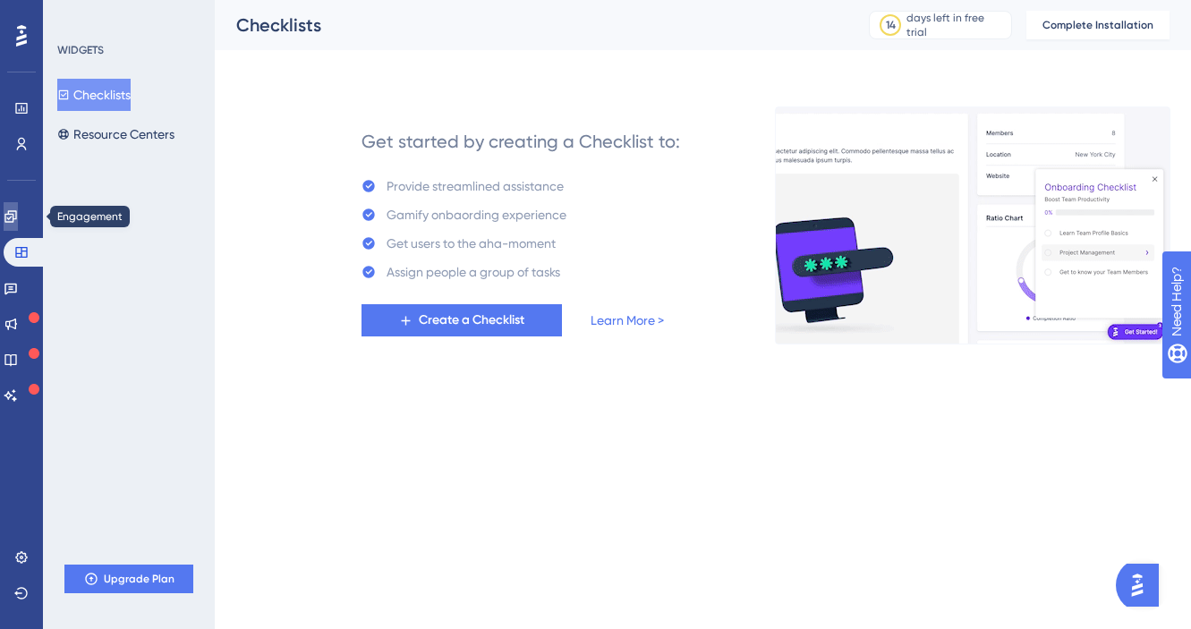
click at [16, 214] on icon at bounding box center [10, 216] width 12 height 12
